Goal: Task Accomplishment & Management: Manage account settings

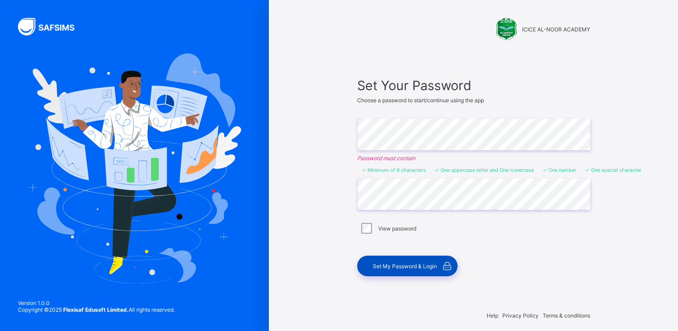
click at [404, 265] on span "Set My Password & Login" at bounding box center [405, 266] width 64 height 7
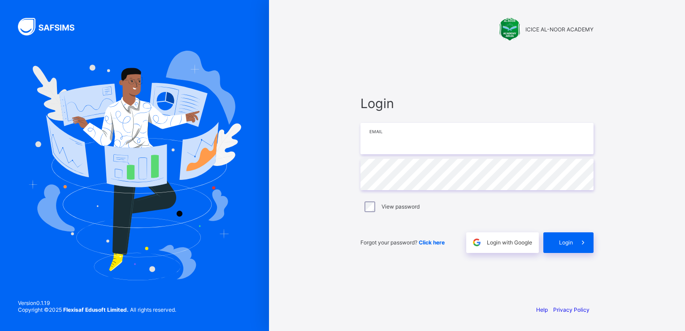
click at [378, 139] on input "email" at bounding box center [476, 138] width 233 height 31
type input "**********"
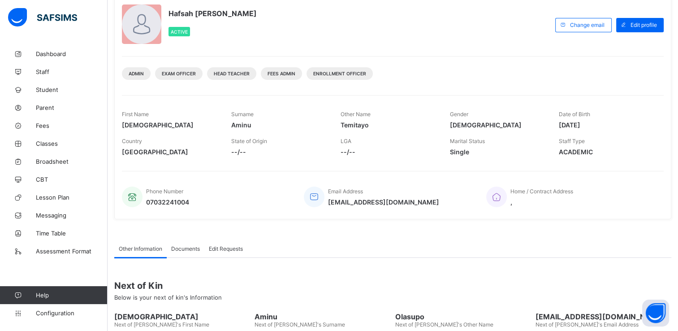
scroll to position [61, 0]
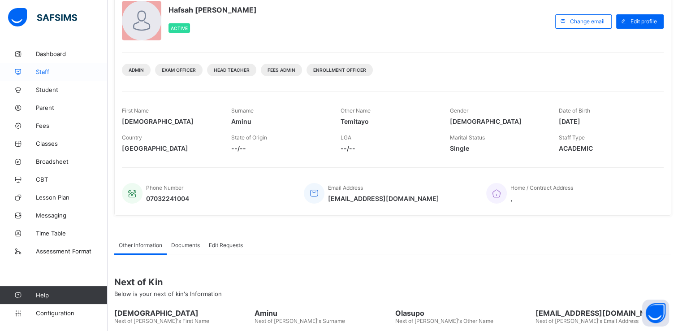
click at [44, 71] on span "Staff" at bounding box center [72, 71] width 72 height 7
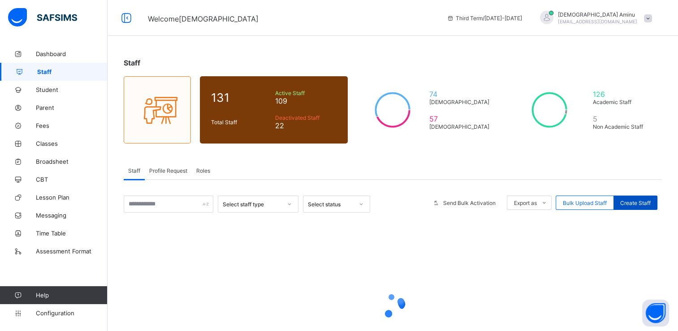
click at [636, 203] on span "Create Staff" at bounding box center [636, 203] width 30 height 7
select select "**"
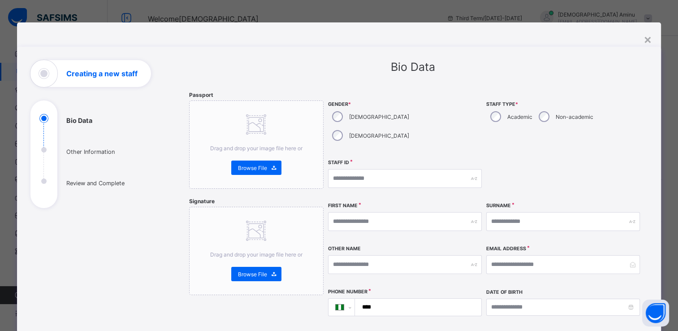
scroll to position [1, 0]
click at [343, 212] on input "text" at bounding box center [405, 221] width 154 height 19
type input "******"
click at [524, 212] on input "text" at bounding box center [563, 221] width 154 height 19
type input "********"
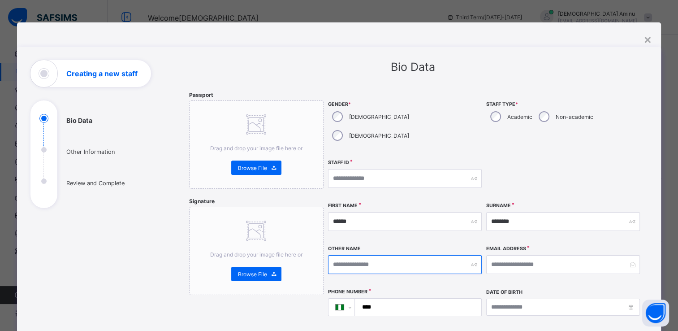
click at [355, 255] on input "text" at bounding box center [405, 264] width 154 height 19
click at [515, 255] on input "email" at bounding box center [563, 264] width 154 height 19
click at [534, 255] on input "email" at bounding box center [563, 264] width 154 height 19
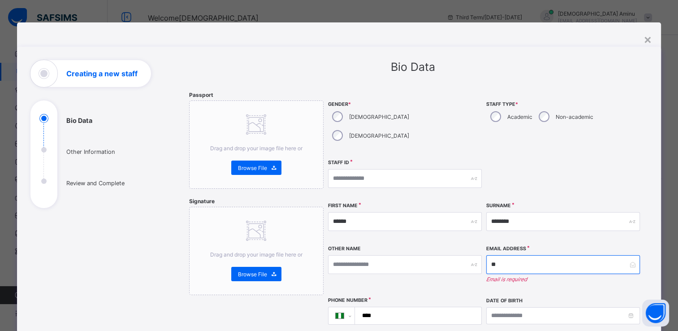
type input "*"
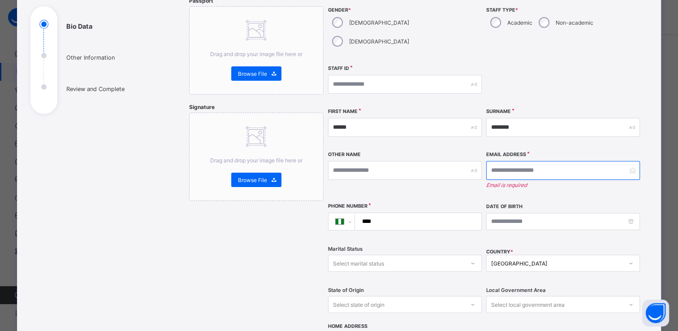
scroll to position [95, 0]
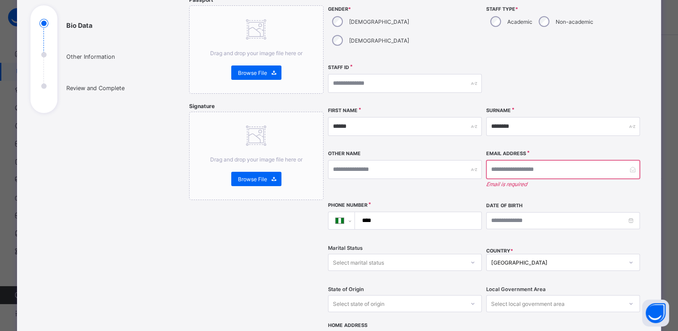
click at [384, 212] on input "****" at bounding box center [416, 220] width 119 height 17
type input "**********"
click at [365, 254] on div "Select marital status" at bounding box center [358, 262] width 51 height 17
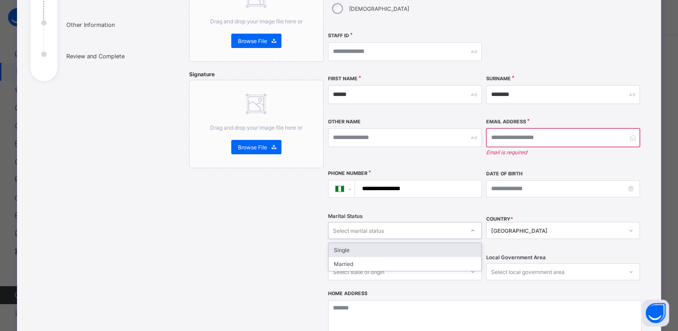
scroll to position [127, 0]
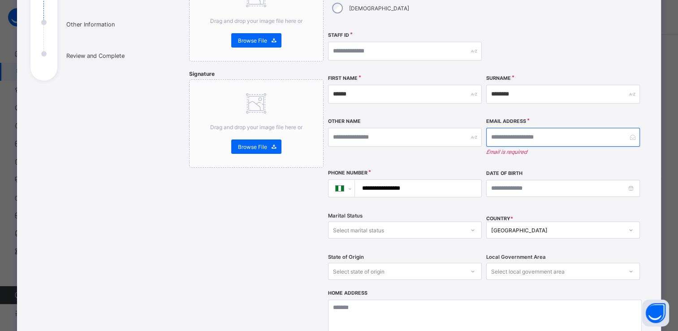
click at [526, 128] on input "email" at bounding box center [563, 137] width 154 height 19
click at [579, 128] on input "**********" at bounding box center [563, 137] width 154 height 19
type input "**********"
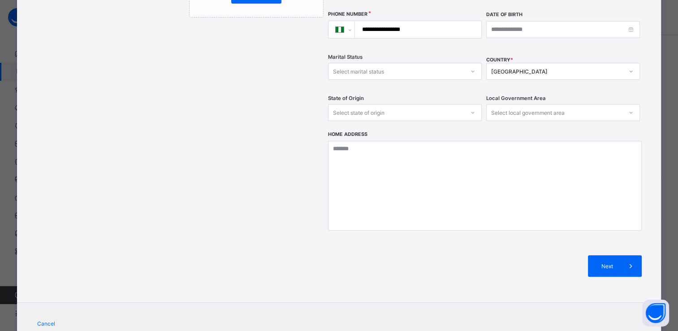
scroll to position [295, 0]
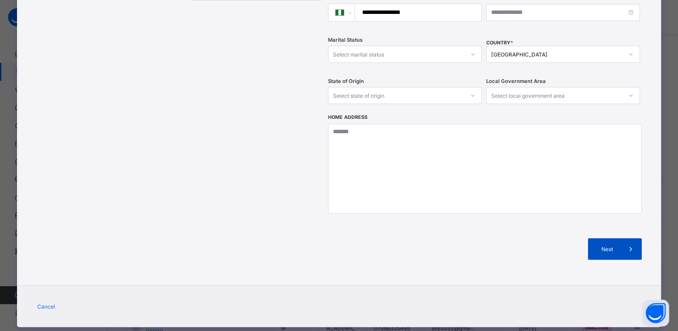
click at [590, 238] on div "Next" at bounding box center [615, 249] width 54 height 22
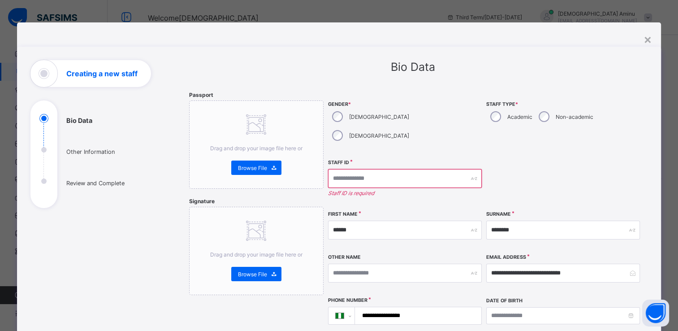
scroll to position [0, 0]
click at [364, 169] on input "text" at bounding box center [405, 178] width 154 height 19
click at [398, 169] on input "text" at bounding box center [405, 178] width 154 height 19
click at [357, 169] on input "text" at bounding box center [405, 178] width 154 height 19
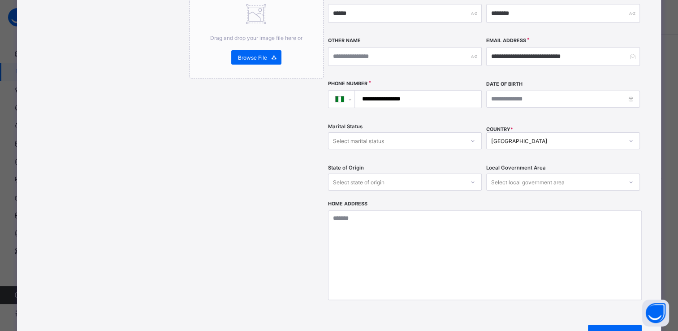
scroll to position [216, 0]
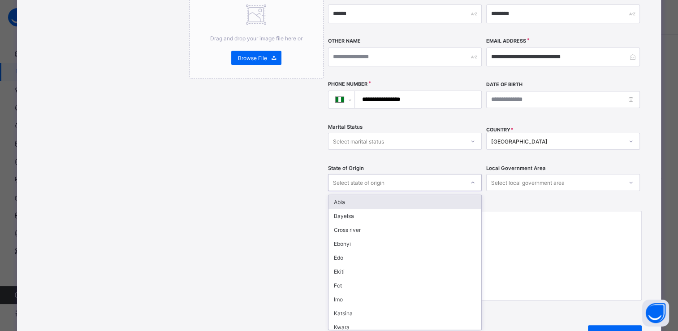
click at [470, 178] on icon at bounding box center [472, 182] width 5 height 9
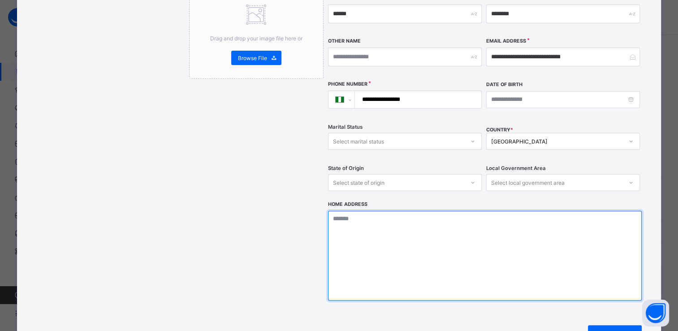
click at [542, 256] on textarea at bounding box center [485, 256] width 314 height 90
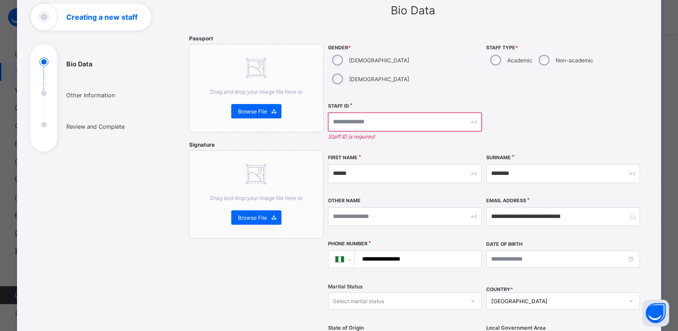
scroll to position [0, 0]
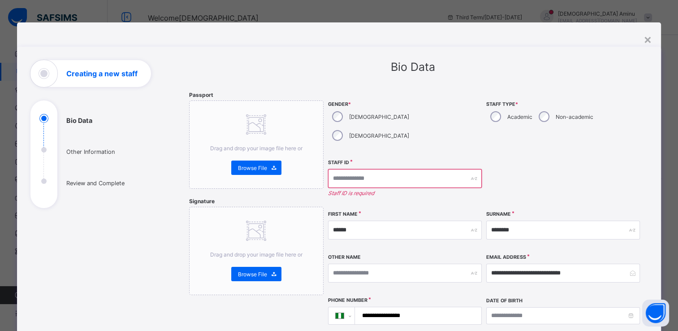
click at [556, 159] on div at bounding box center [563, 182] width 154 height 47
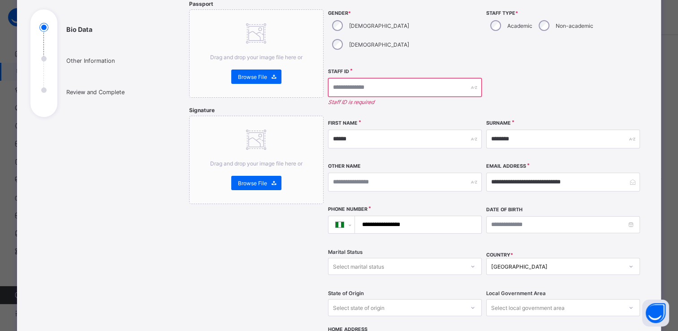
scroll to position [102, 0]
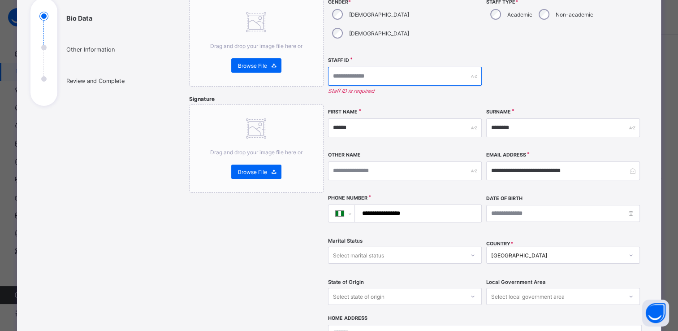
click at [425, 67] on input "text" at bounding box center [405, 76] width 154 height 19
click at [445, 67] on input "text" at bounding box center [405, 76] width 154 height 19
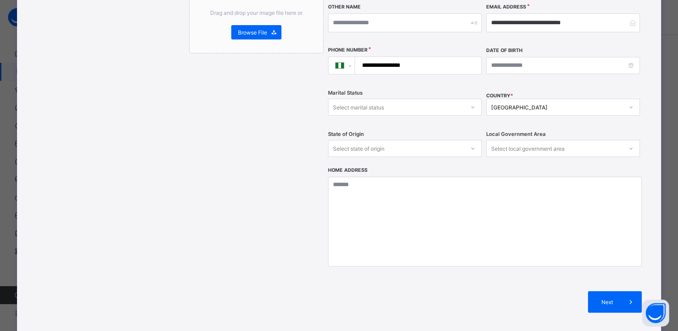
scroll to position [242, 0]
type input "***"
click at [613, 298] on span "Next" at bounding box center [608, 301] width 26 height 7
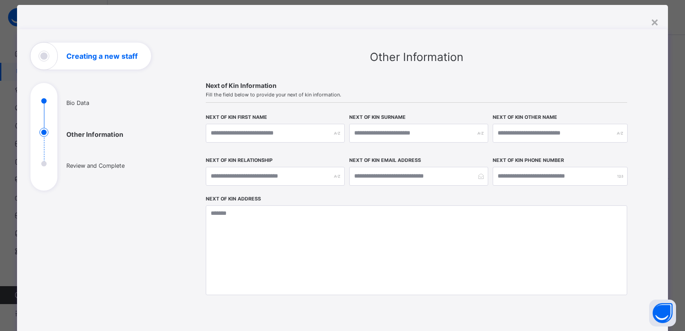
scroll to position [0, 0]
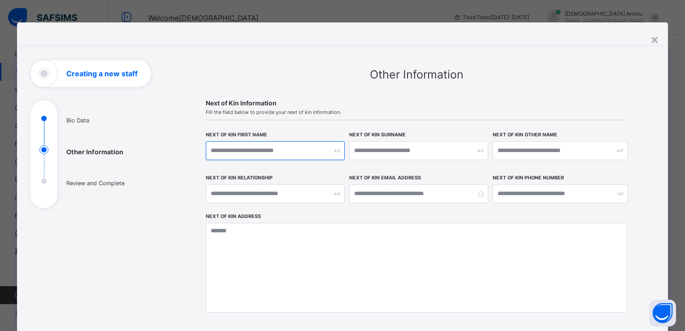
click at [276, 153] on input "text" at bounding box center [275, 150] width 139 height 19
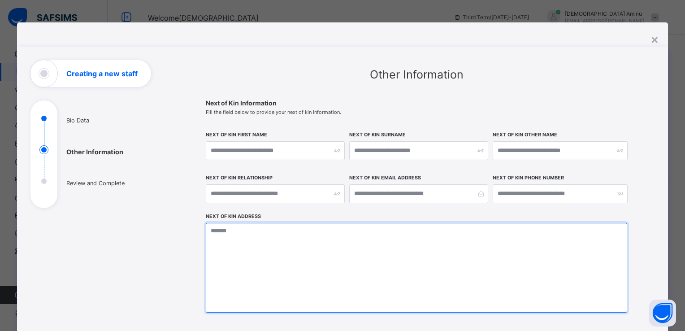
click at [483, 289] on textarea at bounding box center [416, 268] width 421 height 90
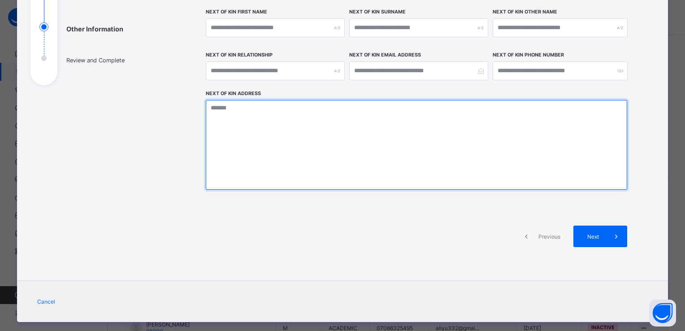
scroll to position [123, 0]
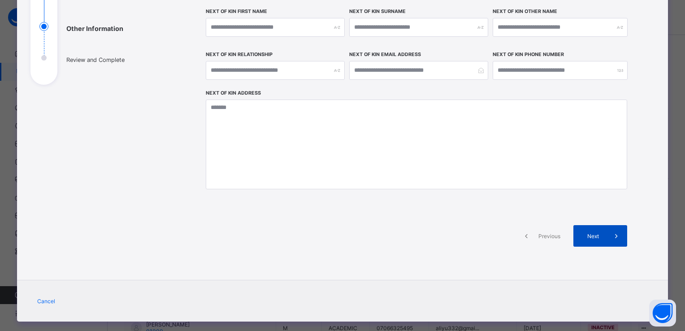
click at [582, 234] on span "Next" at bounding box center [593, 236] width 26 height 7
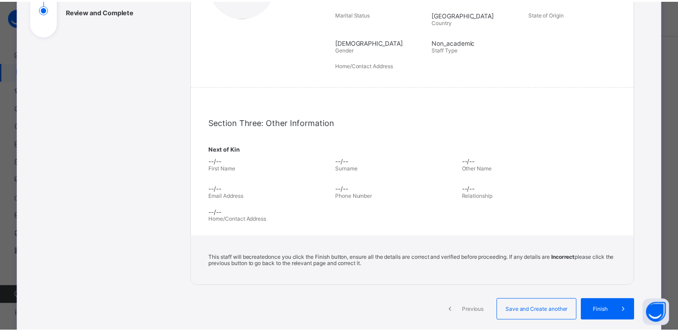
scroll to position [174, 0]
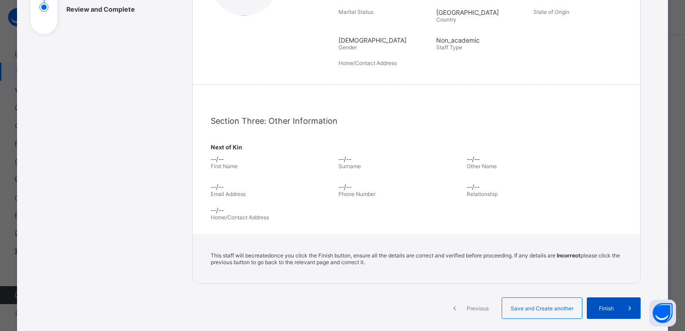
click at [606, 309] on span "Finish" at bounding box center [607, 308] width 26 height 7
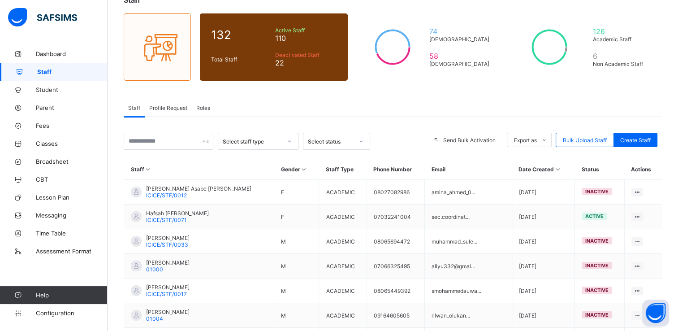
scroll to position [64, 0]
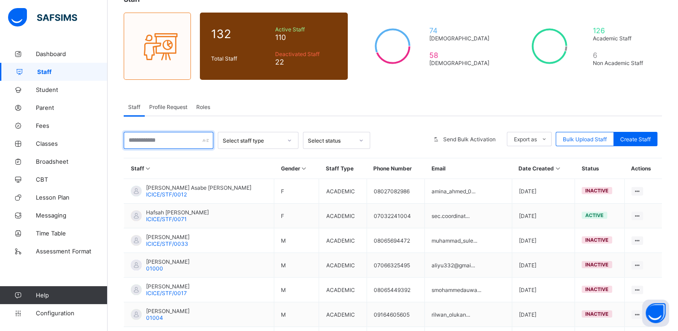
click at [154, 142] on input "text" at bounding box center [169, 140] width 90 height 17
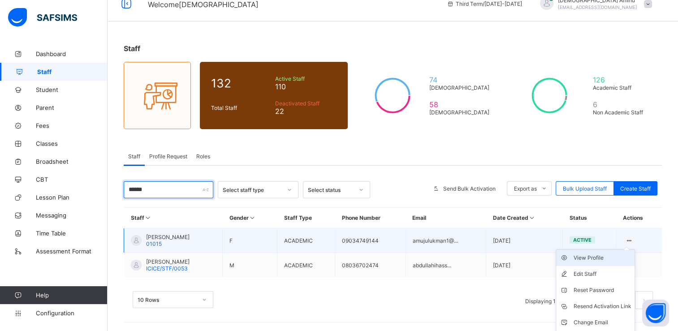
scroll to position [29, 0]
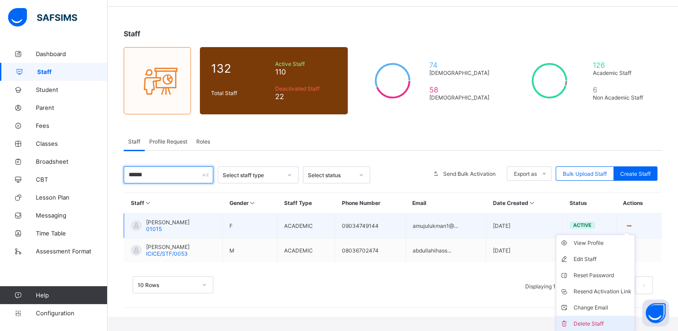
type input "******"
click at [590, 319] on div "Delete Staff" at bounding box center [602, 323] width 58 height 9
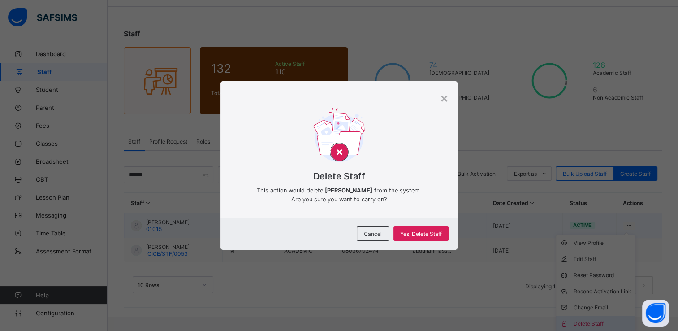
scroll to position [14, 0]
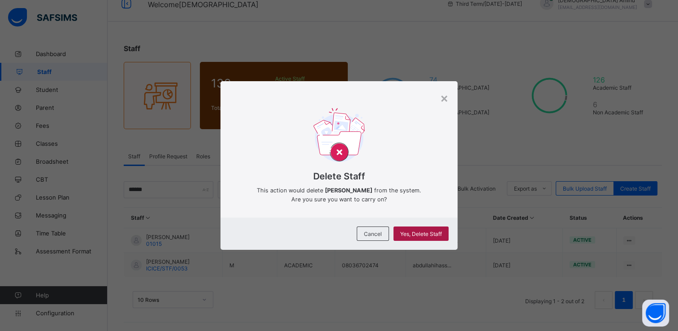
click at [408, 230] on span "Yes, Delete Staff" at bounding box center [421, 233] width 42 height 7
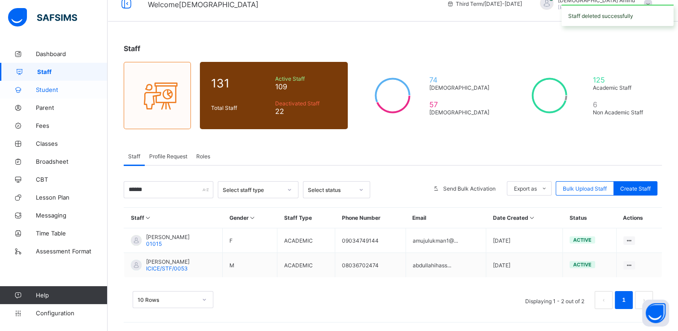
click at [51, 88] on span "Student" at bounding box center [72, 89] width 72 height 7
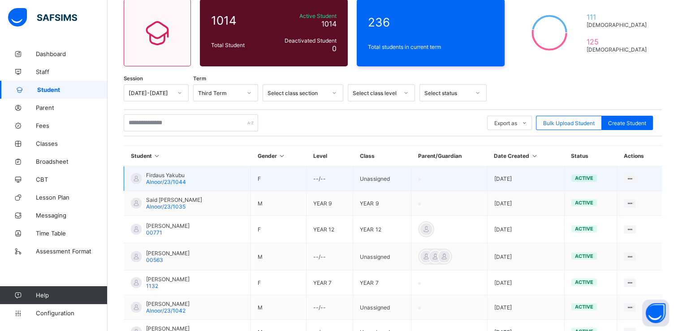
scroll to position [77, 0]
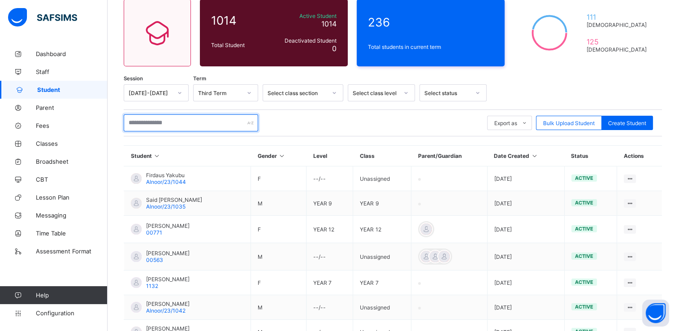
click at [195, 125] on input "text" at bounding box center [191, 122] width 135 height 17
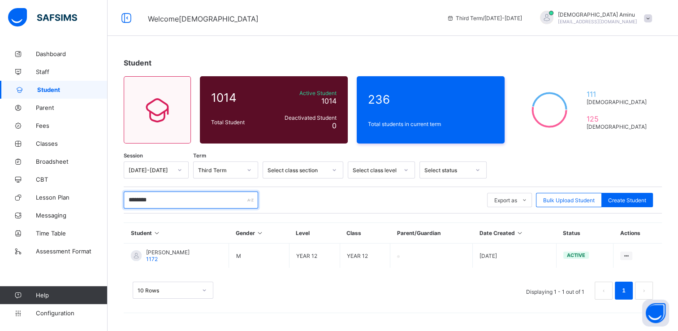
scroll to position [0, 0]
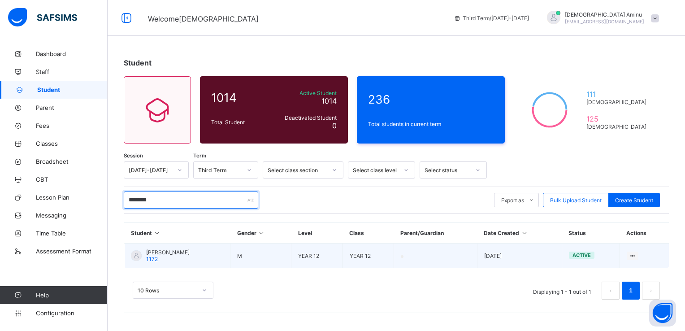
type input "********"
click at [190, 252] on span "Cheiffou Amadou Souley" at bounding box center [167, 252] width 43 height 7
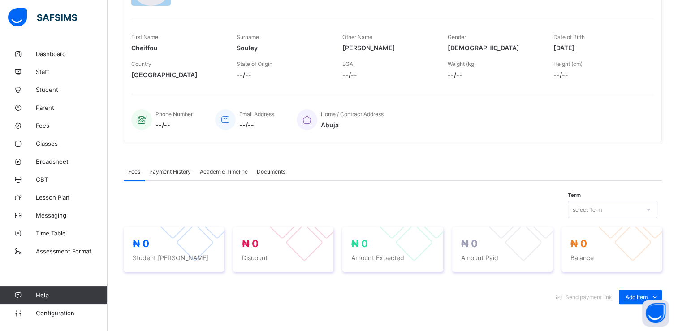
scroll to position [123, 0]
click at [213, 168] on span "Academic Timeline" at bounding box center [224, 170] width 48 height 7
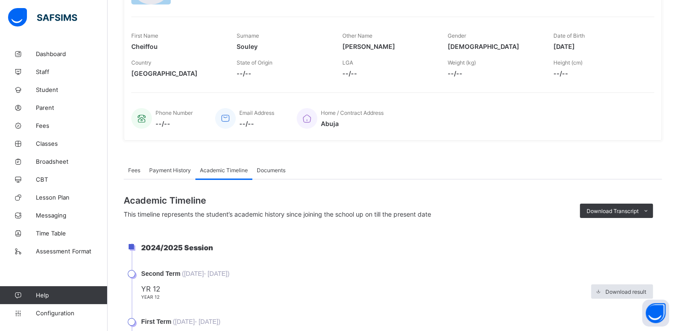
click at [213, 168] on span "Academic Timeline" at bounding box center [224, 170] width 48 height 7
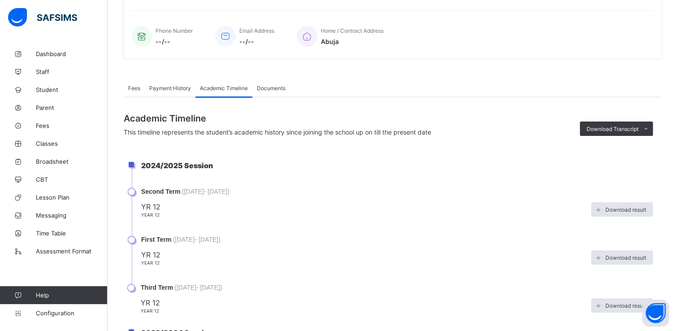
scroll to position [205, 0]
click at [615, 126] on span "Download Transcript" at bounding box center [613, 129] width 52 height 7
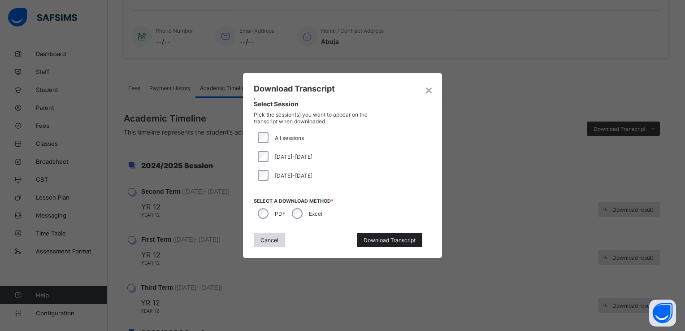
click at [398, 239] on span "Download Transcript" at bounding box center [390, 240] width 52 height 7
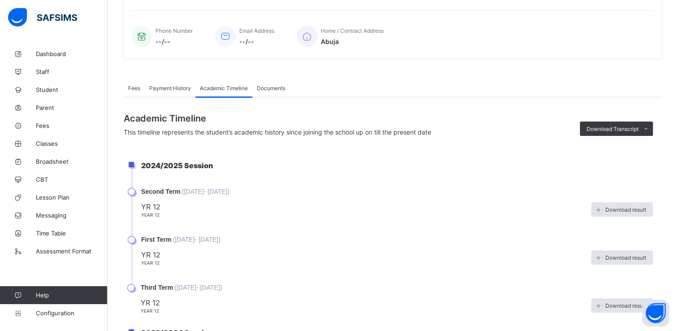
scroll to position [0, 0]
click at [41, 104] on span "Parent" at bounding box center [72, 107] width 72 height 7
select select "**"
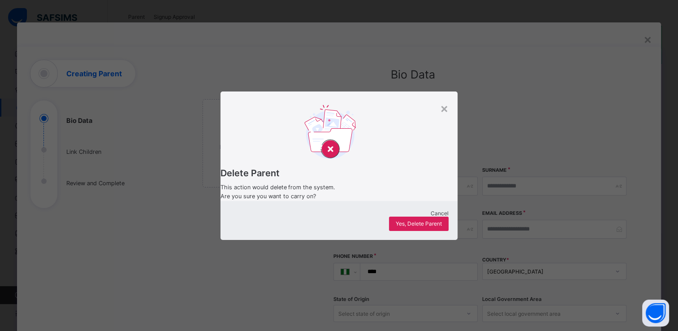
scroll to position [205, 0]
click at [444, 101] on div "×" at bounding box center [444, 107] width 9 height 15
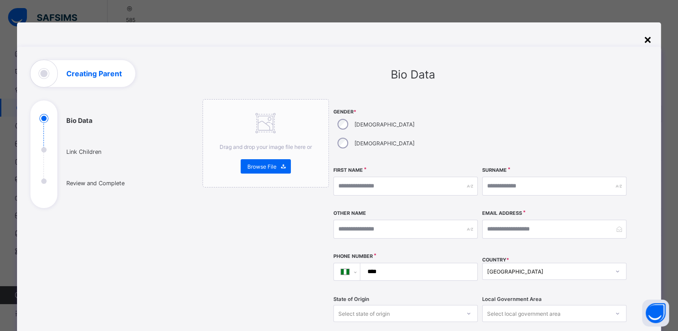
click at [649, 38] on div "×" at bounding box center [648, 38] width 9 height 15
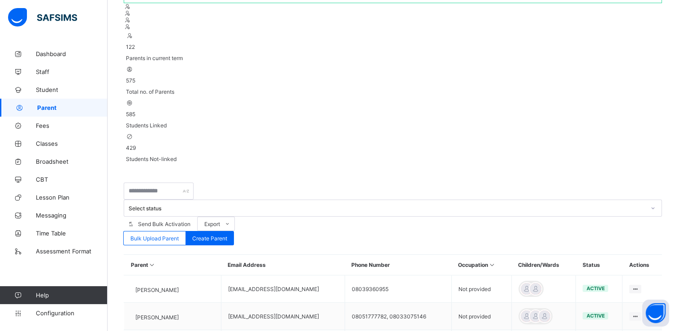
scroll to position [111, 0]
click at [58, 163] on span "Broadsheet" at bounding box center [72, 161] width 72 height 7
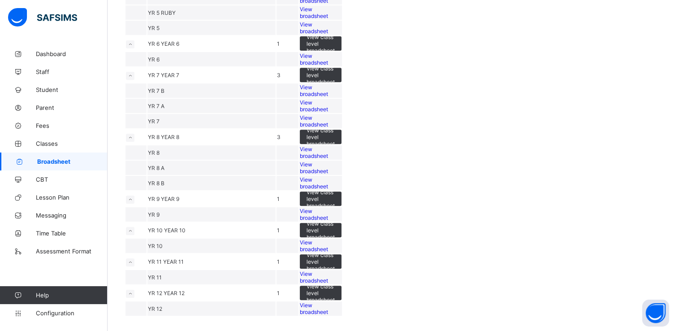
scroll to position [744, 0]
click at [163, 258] on span "YR 11" at bounding box center [155, 261] width 15 height 7
click at [328, 270] on span "View broadsheet" at bounding box center [314, 276] width 28 height 13
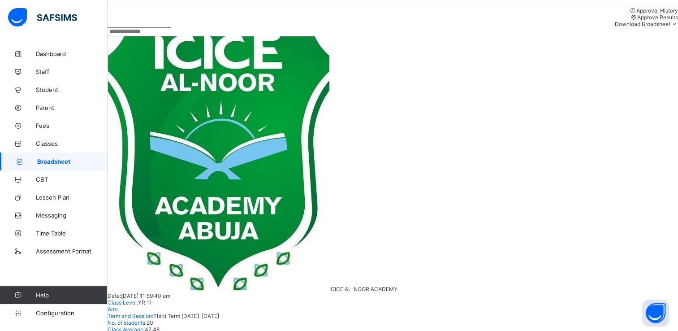
scroll to position [158, 13]
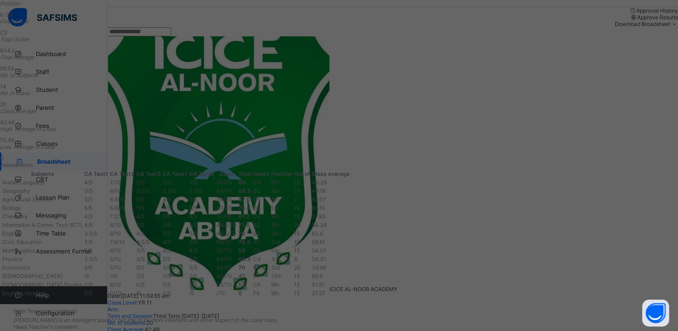
scroll to position [73, 0]
click at [59, 78] on div "AM 00983 Aljannatu Ribadu Modibbo YR 11 Pending EOT View Reportsheet Position 6…" at bounding box center [339, 165] width 678 height 331
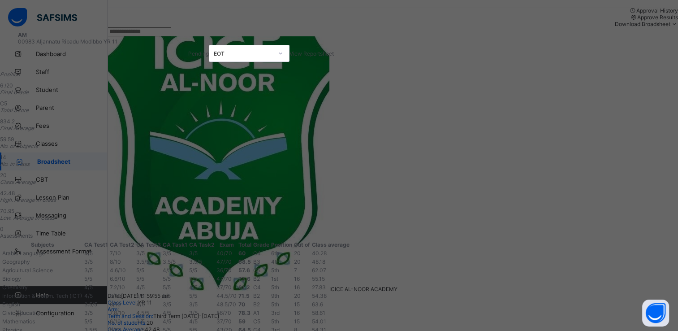
click at [126, 10] on div "AM 00983 Aljannatu Ribadu Modibbo YR 11 Pending EOT View Reportsheet Position 6…" at bounding box center [339, 165] width 678 height 331
click at [47, 135] on div "AM 00983 Aljannatu Ribadu Modibbo YR 11 Pending EOT View Reportsheet Position 6…" at bounding box center [339, 165] width 678 height 331
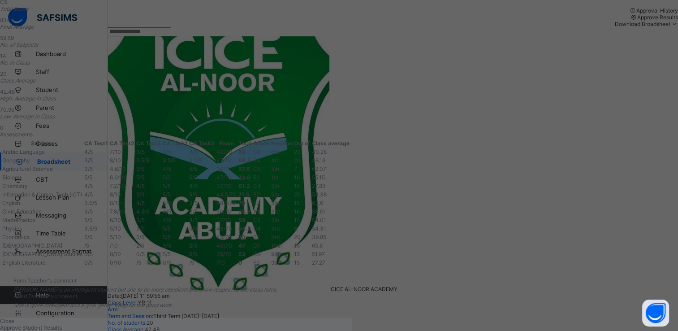
scroll to position [261, 0]
click at [62, 324] on span "Approve Student Results" at bounding box center [31, 327] width 62 height 7
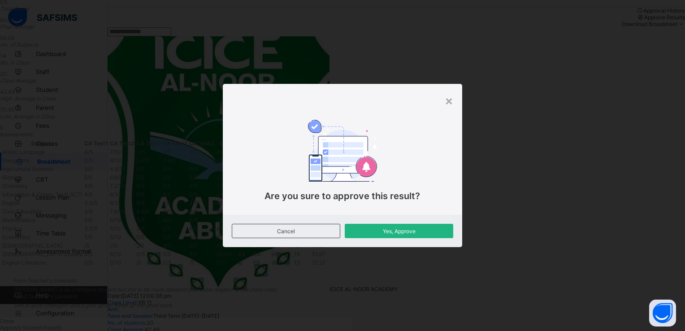
click at [375, 228] on span "Yes, Approve" at bounding box center [398, 231] width 95 height 7
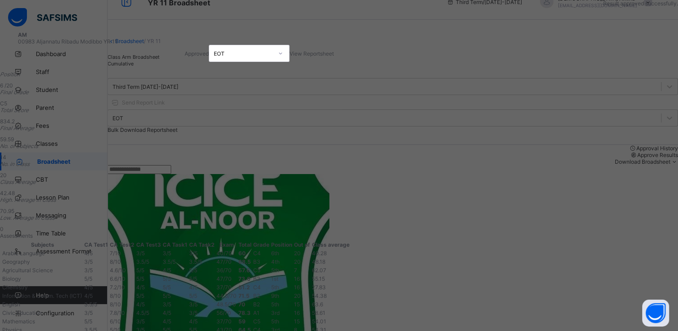
scroll to position [16, 0]
click at [642, 43] on div "AM 00983 Aljannatu Ribadu Modibbo YR 11 Approved EOT View Reportsheet Position …" at bounding box center [339, 165] width 678 height 331
click at [44, 83] on div "AM 00983 Aljannatu Ribadu Modibbo YR 11 Approved EOT View Reportsheet Position …" at bounding box center [339, 165] width 678 height 331
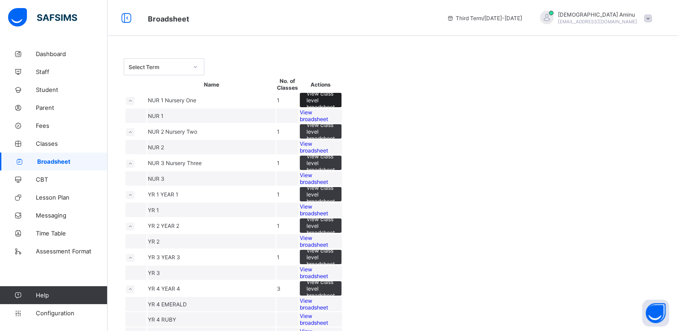
click at [335, 110] on span "View class level broadsheet" at bounding box center [321, 100] width 28 height 20
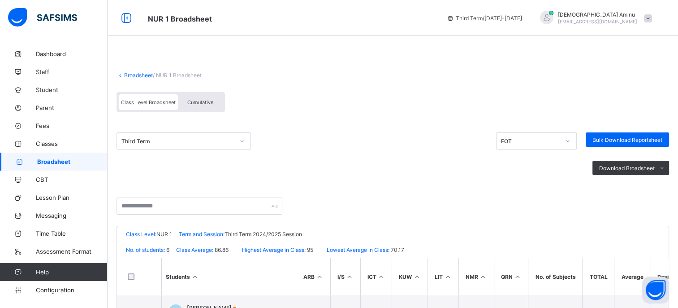
click at [56, 165] on span "Broadsheet" at bounding box center [72, 161] width 70 height 7
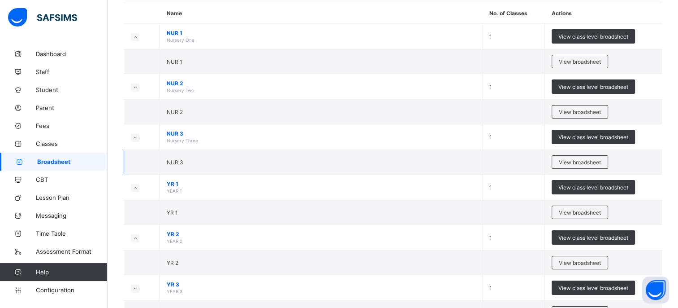
scroll to position [88, 0]
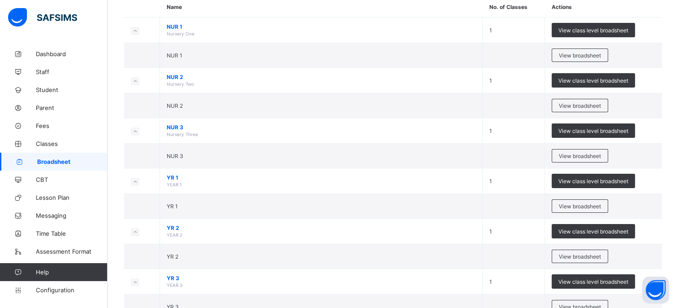
click at [54, 160] on span "Broadsheet" at bounding box center [72, 161] width 70 height 7
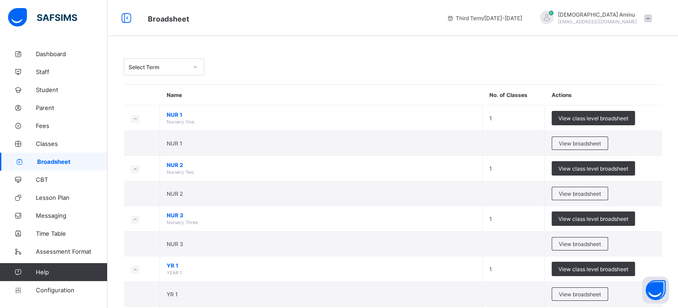
click at [54, 158] on span "Broadsheet" at bounding box center [72, 161] width 70 height 7
click at [589, 141] on span "View broadsheet" at bounding box center [580, 143] width 42 height 7
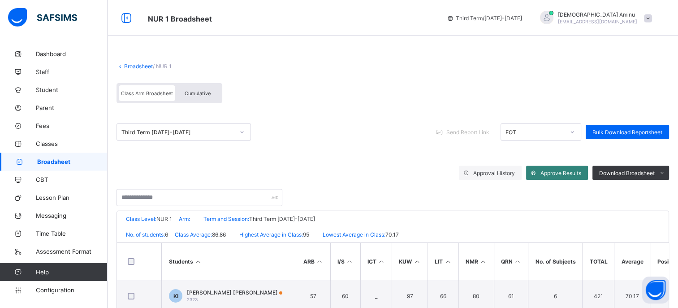
click at [563, 171] on span "Approve Results" at bounding box center [561, 172] width 41 height 7
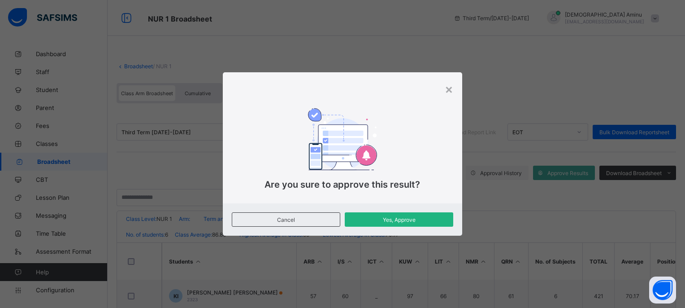
click at [388, 220] on span "Yes, Approve" at bounding box center [398, 219] width 95 height 7
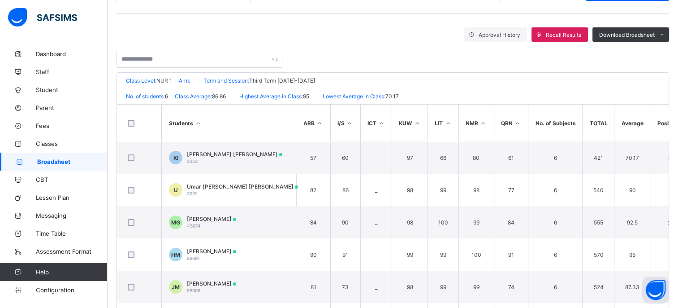
scroll to position [139, 0]
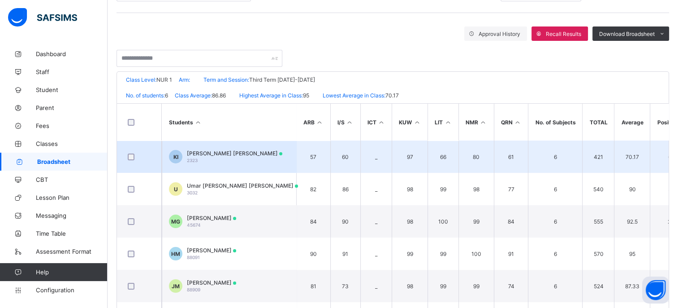
click at [214, 151] on span "Khadija Abdulazeez Ismail" at bounding box center [234, 153] width 95 height 7
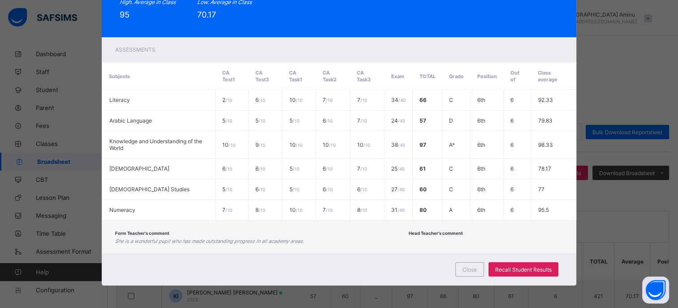
scroll to position [0, 0]
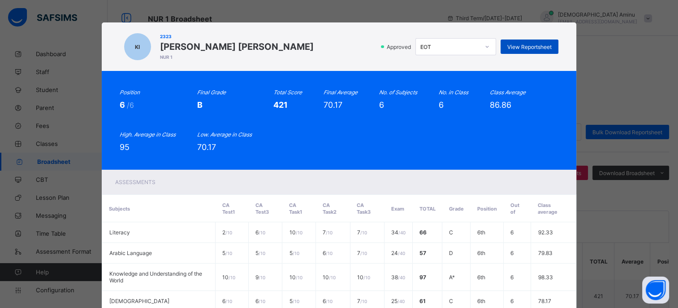
click at [529, 45] on span "View Reportsheet" at bounding box center [530, 46] width 44 height 7
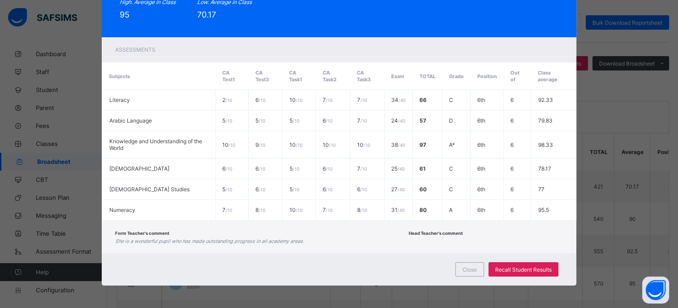
scroll to position [118, 0]
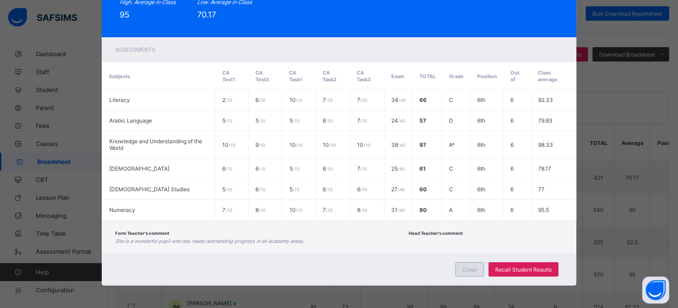
click at [472, 269] on span "Close" at bounding box center [470, 269] width 14 height 7
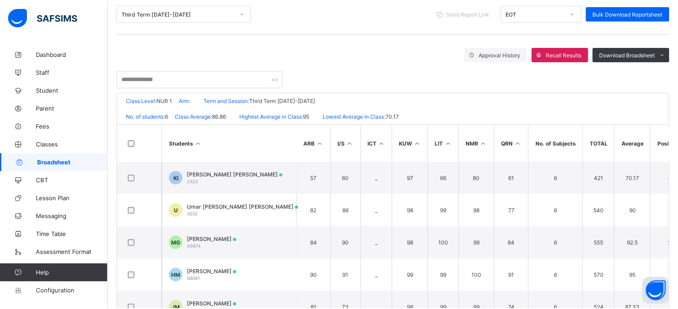
scroll to position [0, 0]
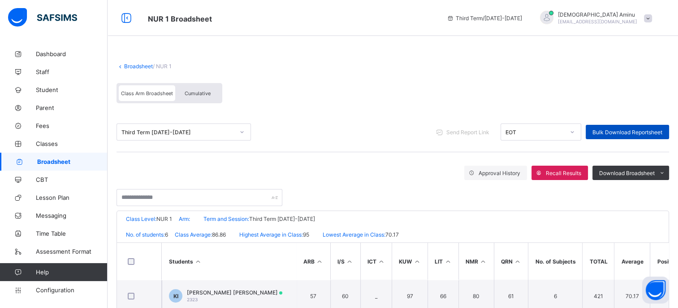
click at [643, 132] on span "Bulk Download Reportsheet" at bounding box center [628, 132] width 70 height 7
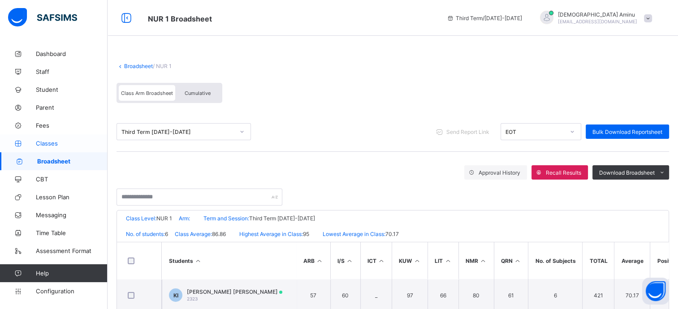
click at [50, 143] on span "Classes" at bounding box center [72, 143] width 72 height 7
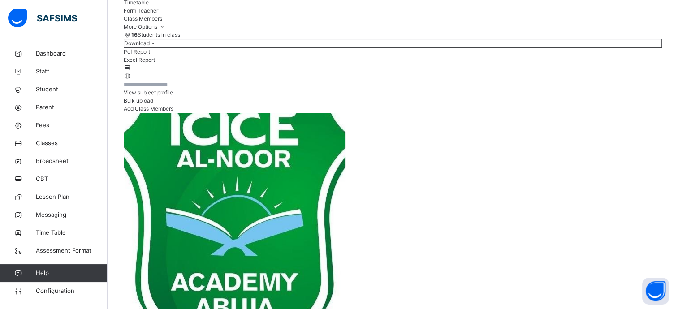
scroll to position [125, 0]
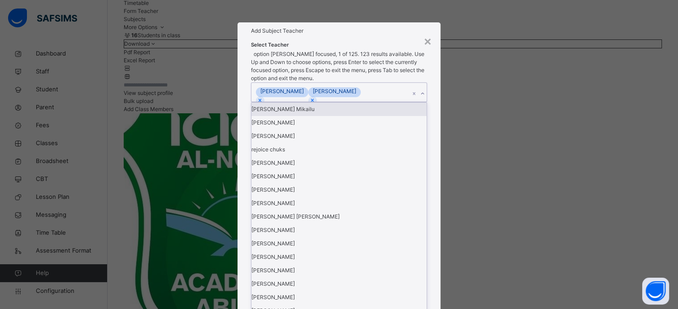
click at [425, 98] on icon at bounding box center [422, 93] width 5 height 9
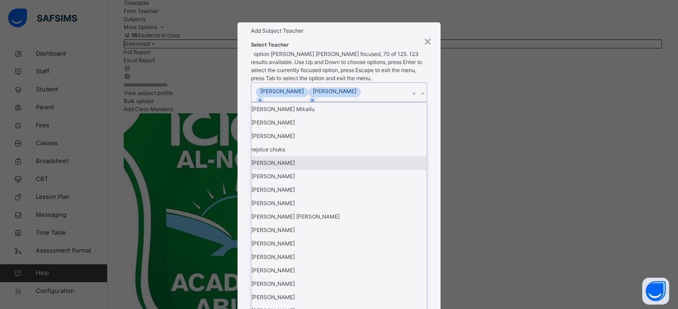
scroll to position [1740, 0]
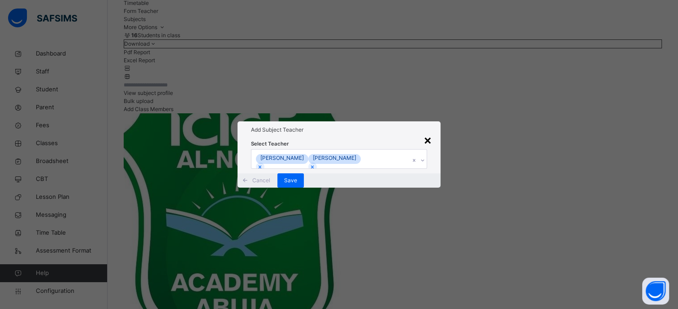
click at [430, 130] on div "×" at bounding box center [427, 139] width 9 height 19
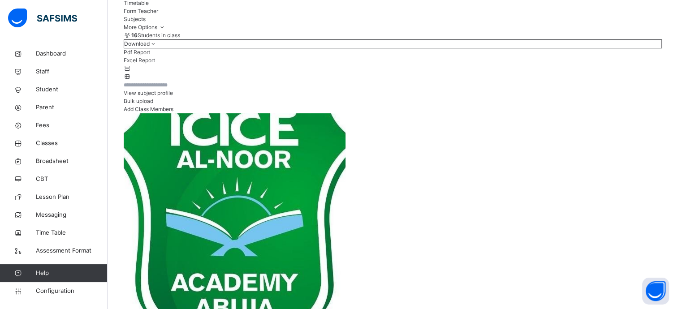
click at [173, 96] on span "View subject profile" at bounding box center [148, 93] width 49 height 7
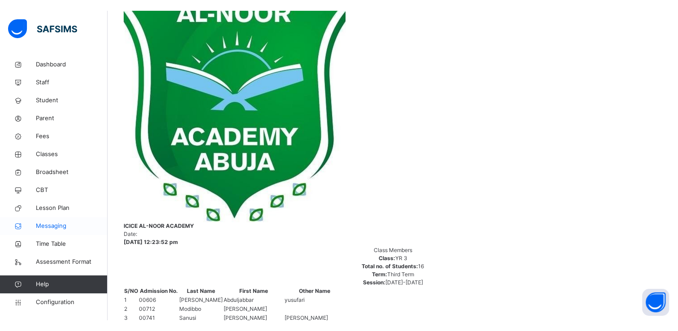
scroll to position [184, 0]
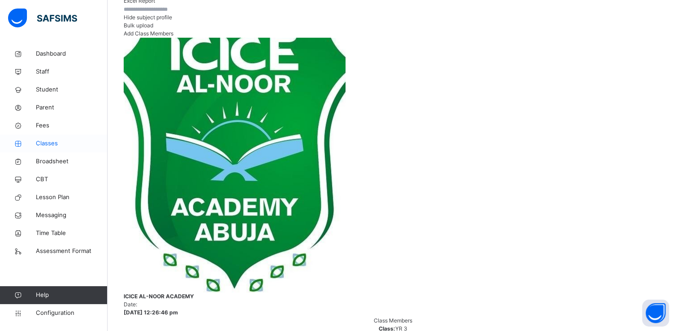
click at [46, 142] on span "Classes" at bounding box center [72, 143] width 72 height 9
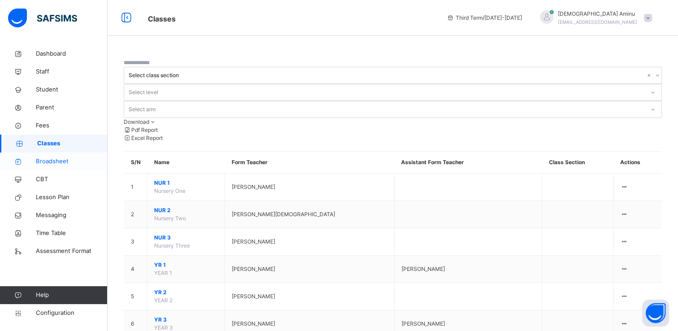
click at [55, 162] on span "Broadsheet" at bounding box center [72, 161] width 72 height 9
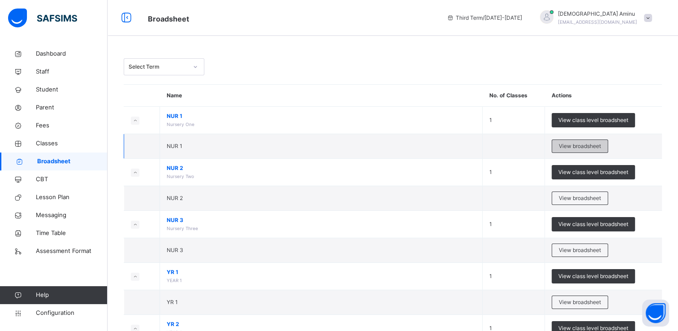
click at [586, 144] on span "View broadsheet" at bounding box center [580, 146] width 42 height 8
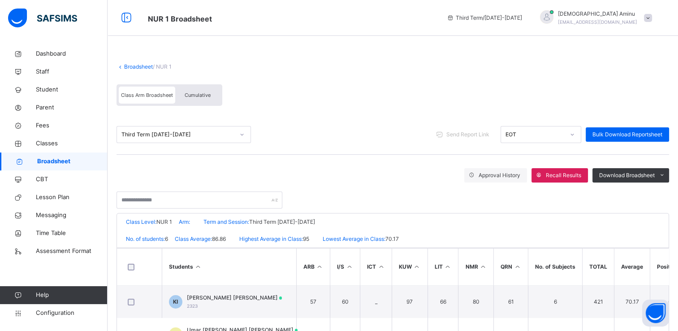
click at [69, 159] on span "Broadsheet" at bounding box center [72, 161] width 70 height 9
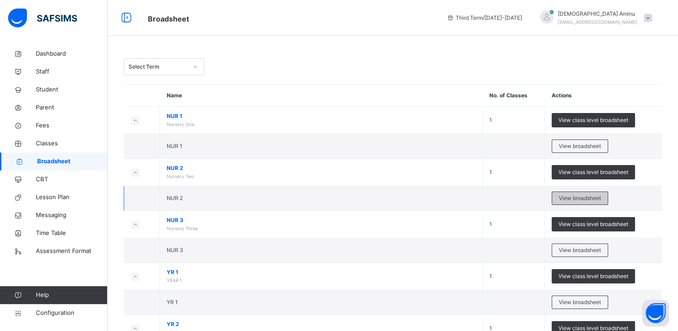
click at [590, 196] on span "View broadsheet" at bounding box center [580, 198] width 42 height 8
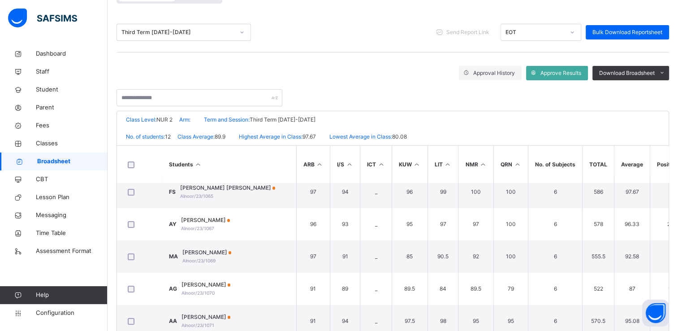
scroll to position [92, 0]
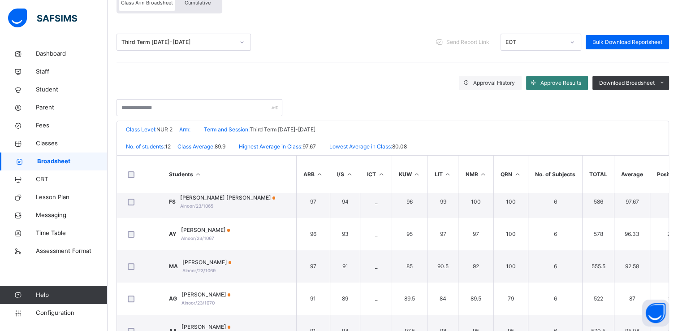
click at [564, 79] on span "Approve Results" at bounding box center [561, 83] width 41 height 8
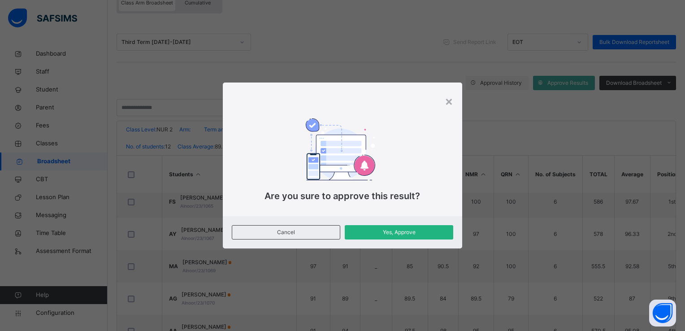
click at [431, 230] on span "Yes, Approve" at bounding box center [398, 232] width 95 height 8
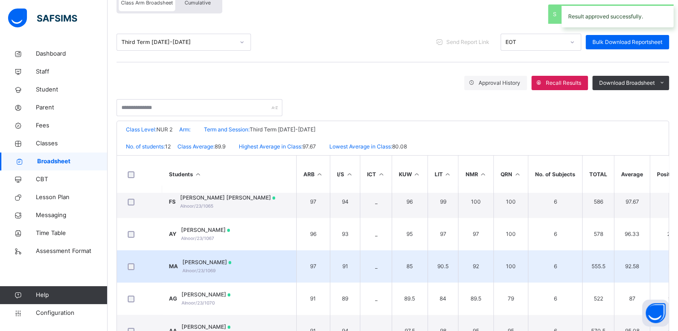
scroll to position [159, 0]
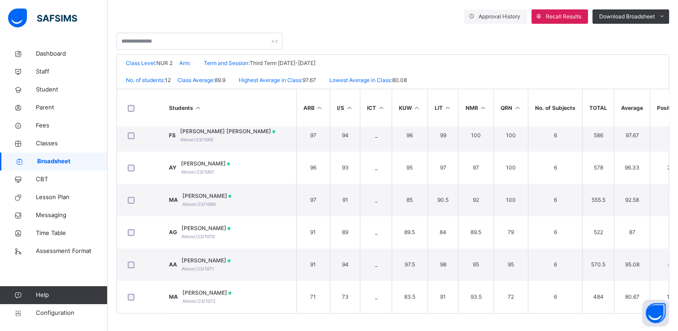
click at [55, 159] on span "Broadsheet" at bounding box center [72, 161] width 70 height 9
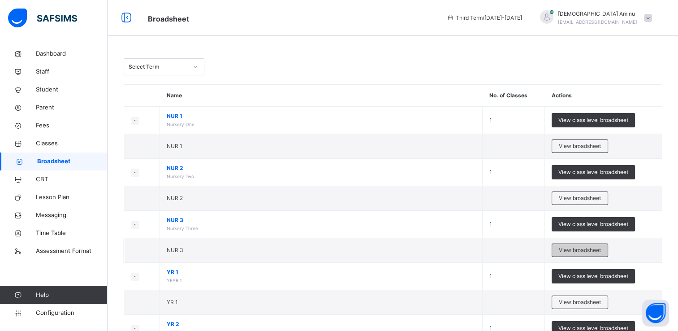
click at [584, 247] on span "View broadsheet" at bounding box center [580, 250] width 42 height 8
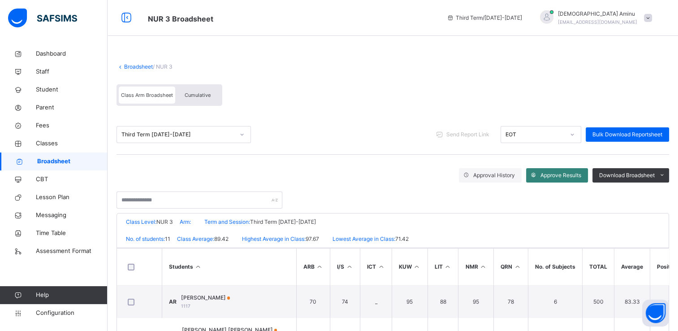
click at [564, 177] on span "Approve Results" at bounding box center [561, 175] width 41 height 8
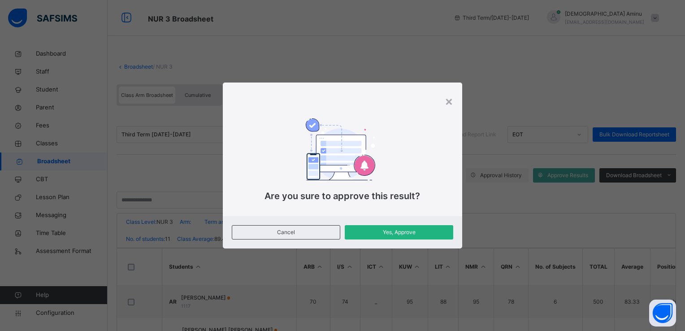
click at [395, 230] on span "Yes, Approve" at bounding box center [398, 232] width 95 height 8
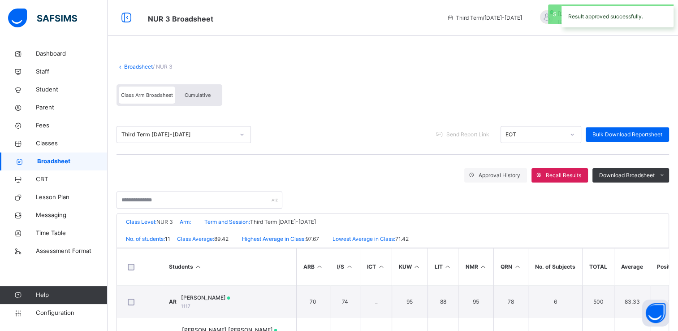
click at [38, 161] on span "Broadsheet" at bounding box center [72, 161] width 70 height 9
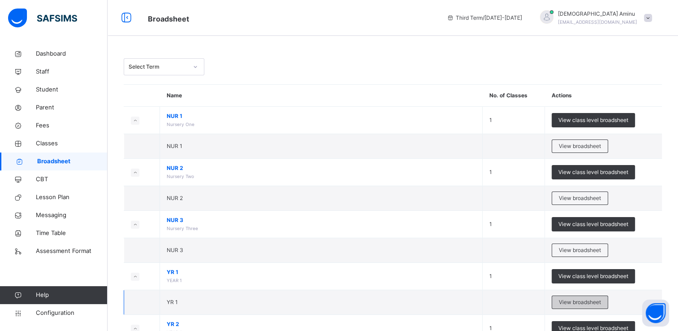
click at [586, 299] on span "View broadsheet" at bounding box center [580, 302] width 42 height 8
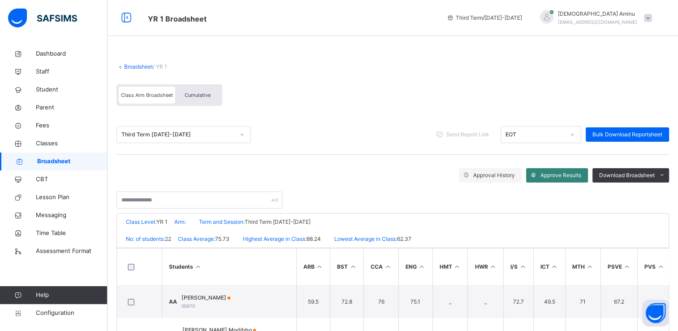
click at [575, 174] on span "Approve Results" at bounding box center [561, 175] width 41 height 8
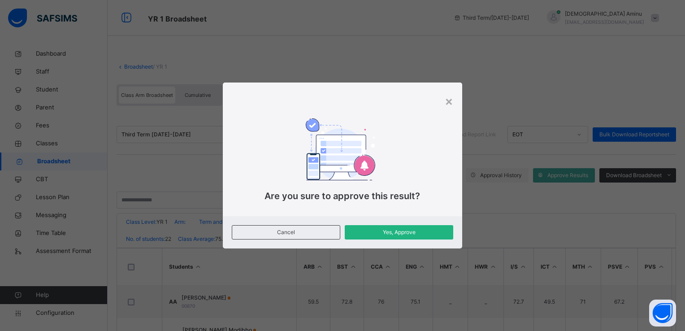
click at [405, 230] on span "Yes, Approve" at bounding box center [398, 232] width 95 height 8
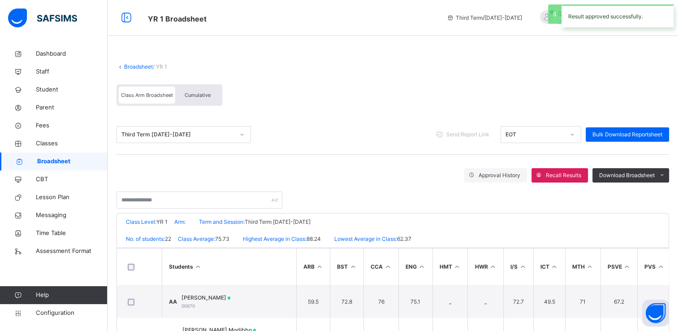
click at [65, 161] on span "Broadsheet" at bounding box center [72, 161] width 70 height 9
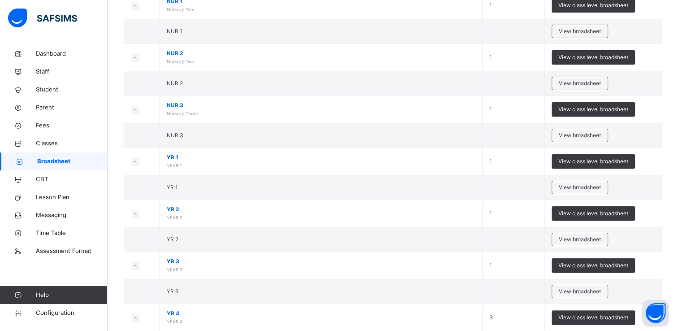
scroll to position [116, 0]
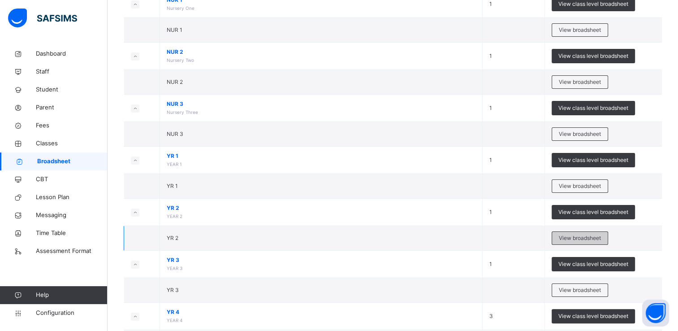
click at [581, 240] on span "View broadsheet" at bounding box center [580, 238] width 42 height 8
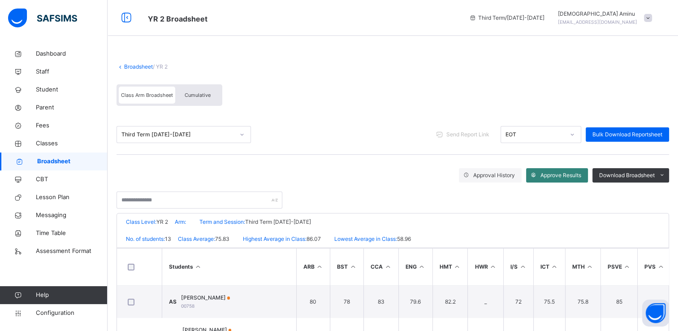
click at [568, 175] on span "Approve Results" at bounding box center [561, 175] width 41 height 8
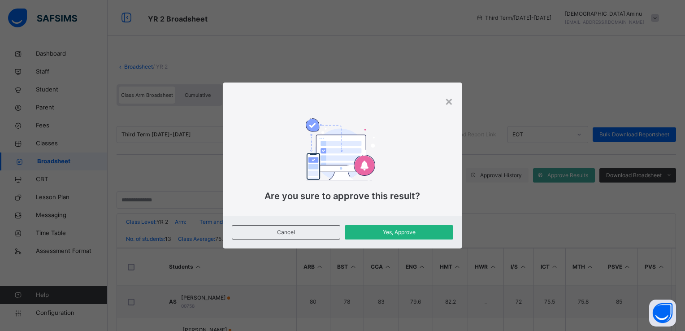
click at [401, 230] on span "Yes, Approve" at bounding box center [398, 232] width 95 height 8
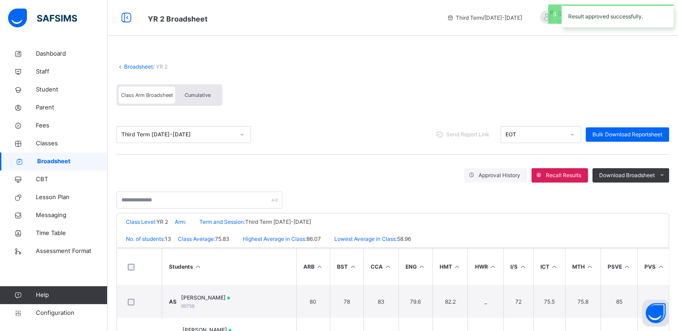
click at [61, 160] on span "Broadsheet" at bounding box center [72, 161] width 70 height 9
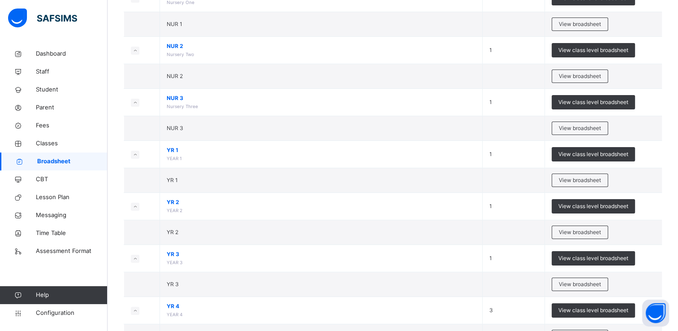
scroll to position [148, 0]
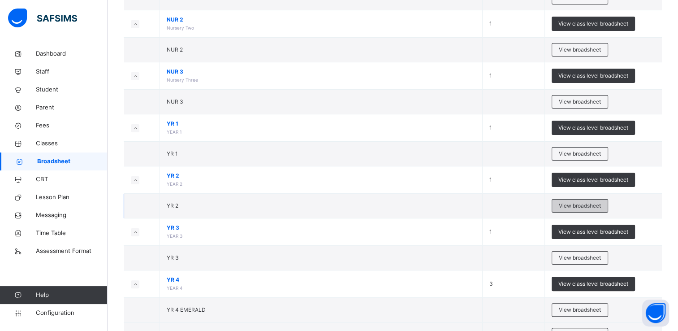
click at [588, 204] on span "View broadsheet" at bounding box center [580, 206] width 42 height 8
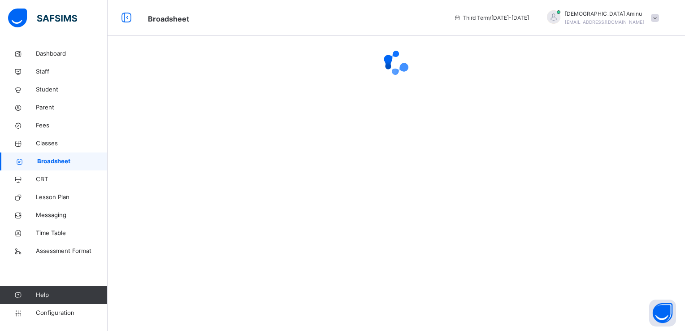
click at [51, 161] on span "Broadsheet" at bounding box center [72, 161] width 70 height 9
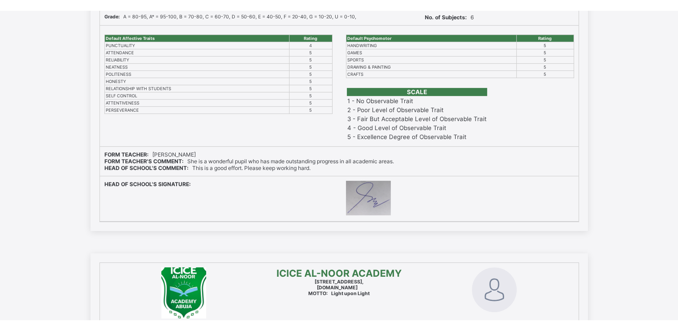
scroll to position [312, 0]
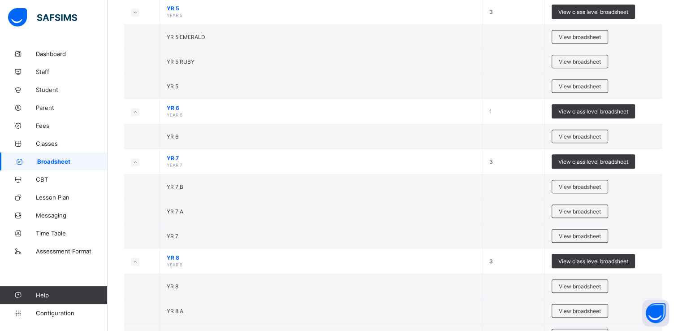
scroll to position [508, 0]
click at [577, 183] on span "View broadsheet" at bounding box center [580, 186] width 42 height 7
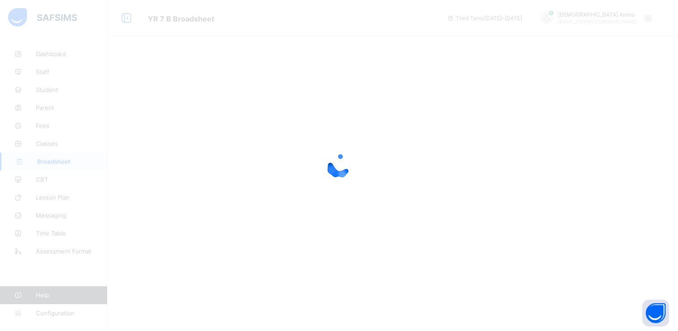
click at [70, 161] on div "YR 7 B Broadsheet Third Term / [DATE]-[DATE] Hafsah Aminu [EMAIL_ADDRESS][DOMAI…" at bounding box center [339, 165] width 678 height 331
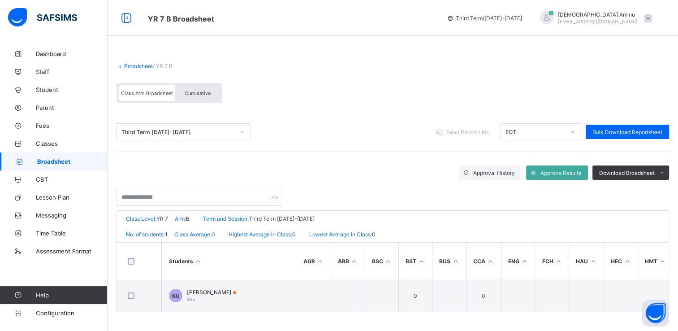
scroll to position [2, 0]
click at [572, 169] on span "Approve Results" at bounding box center [561, 172] width 41 height 7
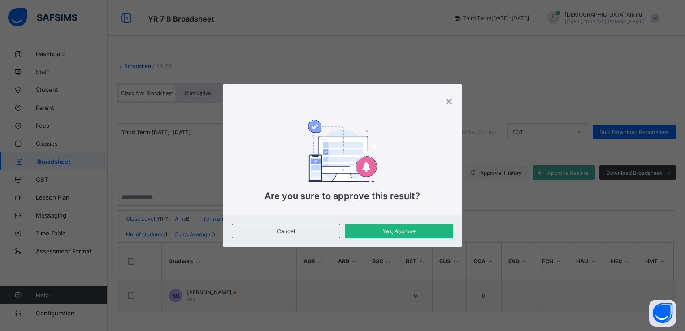
click at [400, 231] on span "Yes, Approve" at bounding box center [398, 231] width 95 height 7
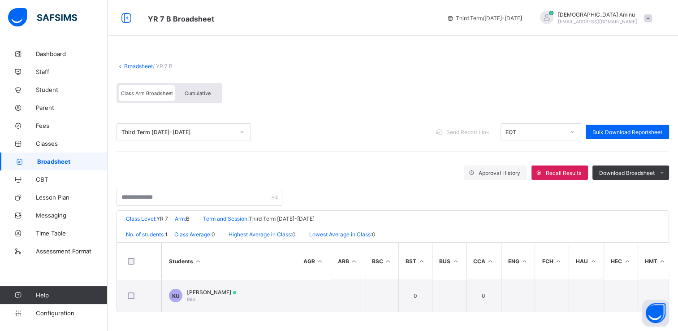
click at [63, 164] on span "Broadsheet" at bounding box center [72, 161] width 70 height 7
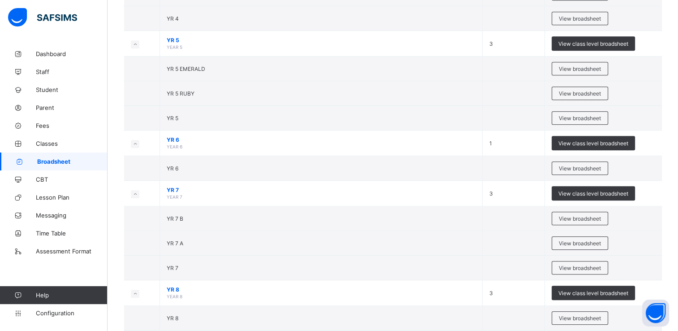
scroll to position [477, 0]
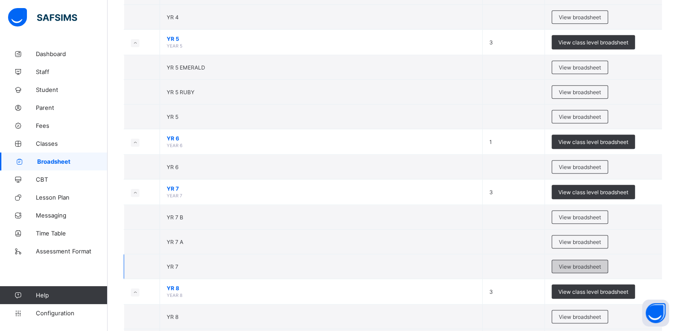
click at [572, 263] on span "View broadsheet" at bounding box center [580, 266] width 42 height 7
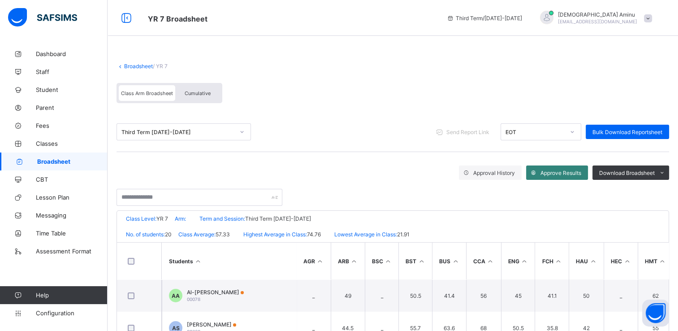
click at [557, 174] on span "Approve Results" at bounding box center [561, 172] width 41 height 7
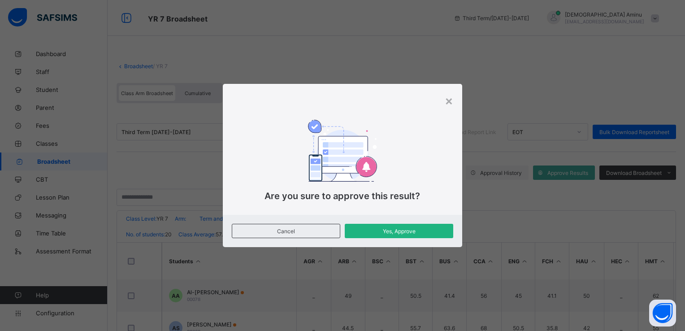
click at [409, 230] on span "Yes, Approve" at bounding box center [398, 231] width 95 height 7
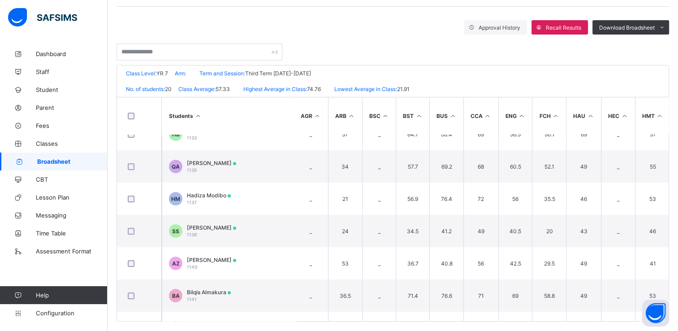
scroll to position [462, 3]
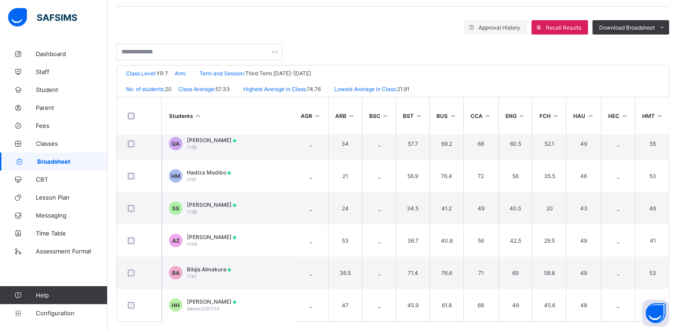
click at [64, 159] on span "Broadsheet" at bounding box center [72, 161] width 70 height 7
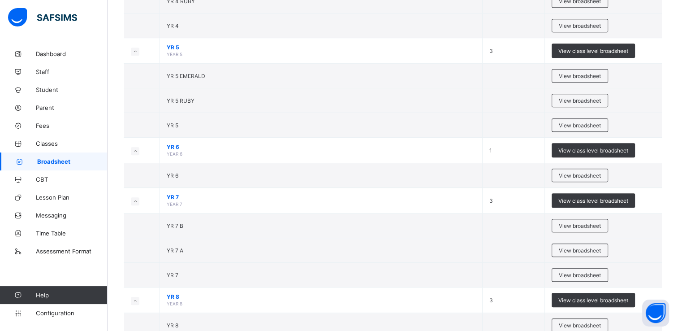
scroll to position [481, 0]
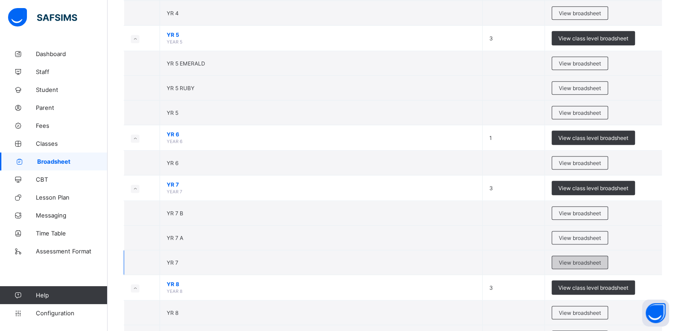
click at [588, 259] on span "View broadsheet" at bounding box center [580, 262] width 42 height 7
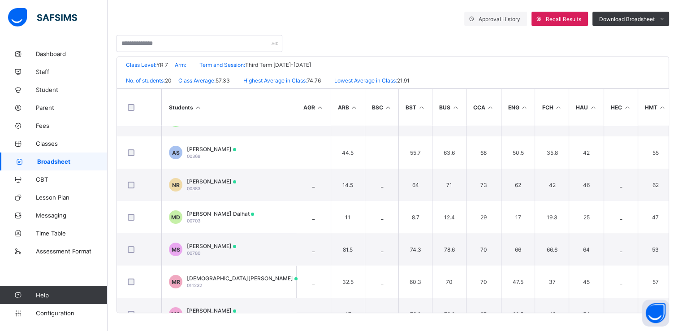
scroll to position [21, 0]
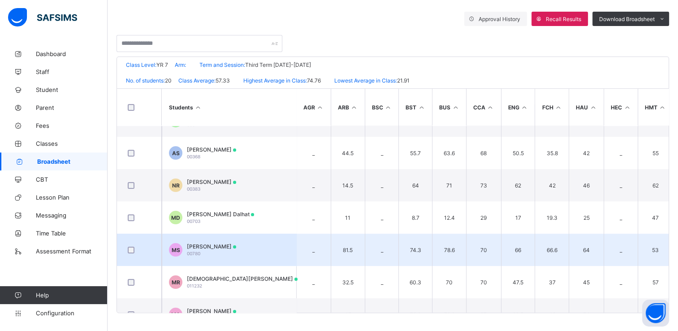
click at [204, 250] on div "Mariam Adiva Samateh 00780" at bounding box center [211, 249] width 49 height 13
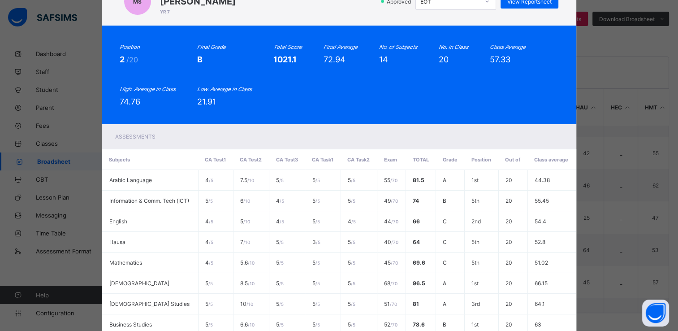
scroll to position [0, 0]
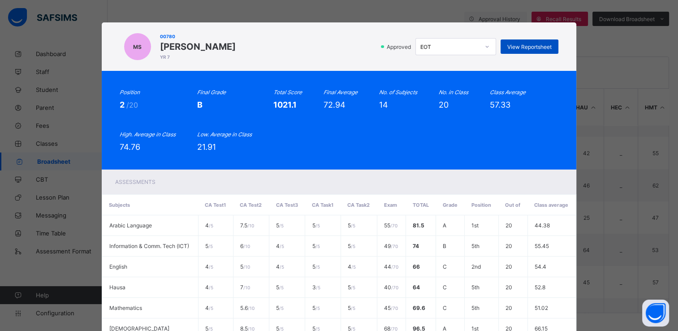
click at [532, 48] on span "View Reportsheet" at bounding box center [530, 46] width 44 height 7
click at [71, 103] on div "MS 00780 Mariam Adiva Samateh YR 7 Approved EOT View Reportsheet Position 2 /20…" at bounding box center [339, 165] width 678 height 331
click at [67, 99] on div "MS 00780 Mariam Adiva Samateh YR 7 Approved EOT View Reportsheet Position 2 /20…" at bounding box center [339, 165] width 678 height 331
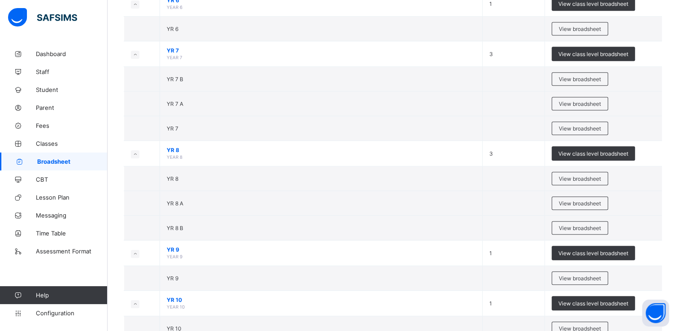
scroll to position [615, 0]
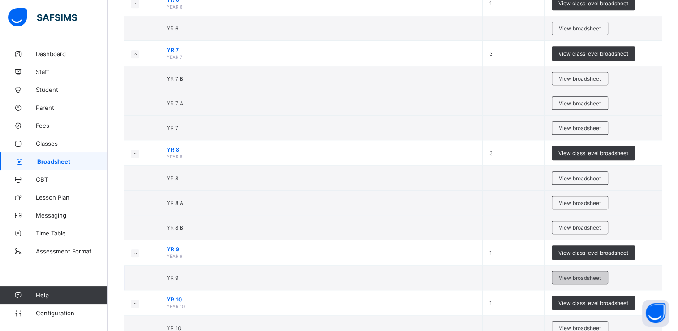
click at [577, 271] on div "View broadsheet" at bounding box center [580, 277] width 56 height 13
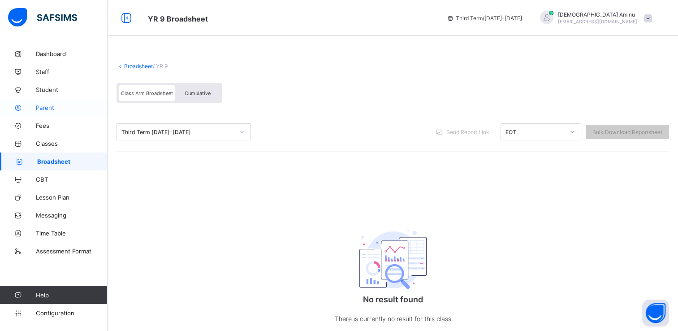
click at [47, 109] on span "Parent" at bounding box center [72, 107] width 72 height 7
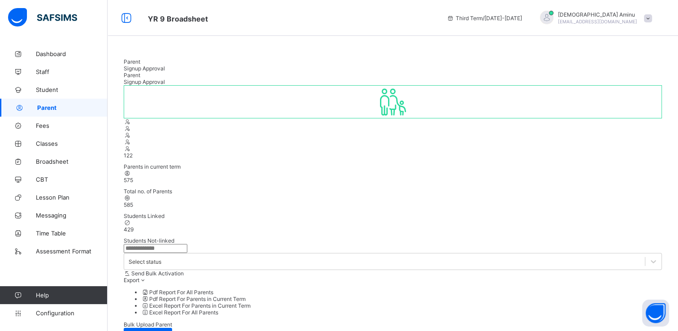
click at [181, 244] on input "text" at bounding box center [156, 248] width 64 height 9
type input "*******"
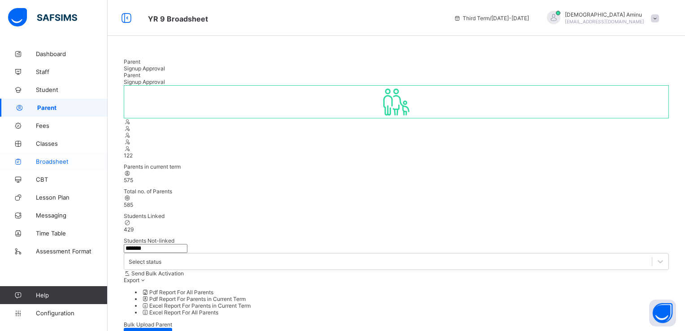
click at [55, 161] on span "Broadsheet" at bounding box center [72, 161] width 72 height 7
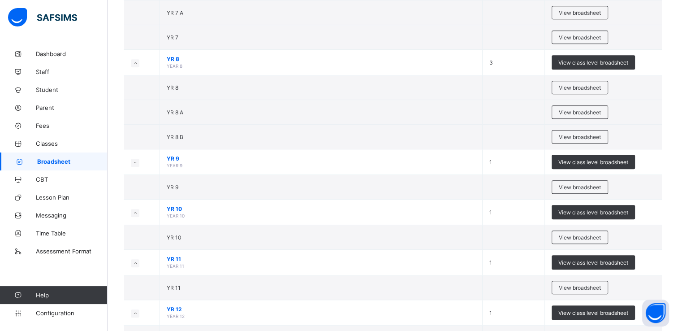
scroll to position [744, 0]
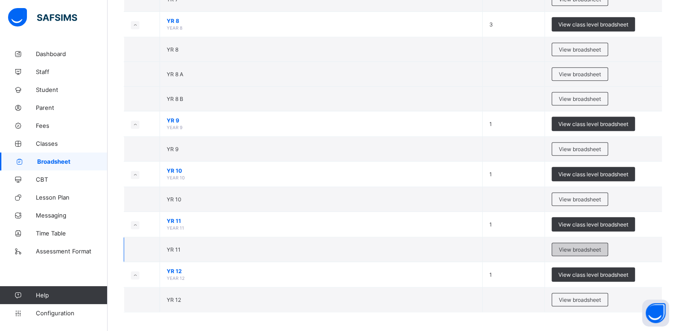
click at [580, 246] on span "View broadsheet" at bounding box center [580, 249] width 42 height 7
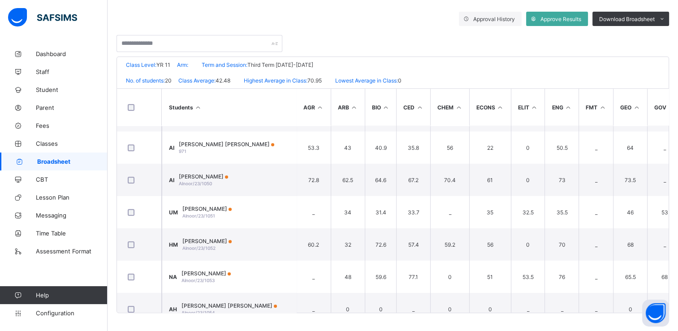
scroll to position [462, 0]
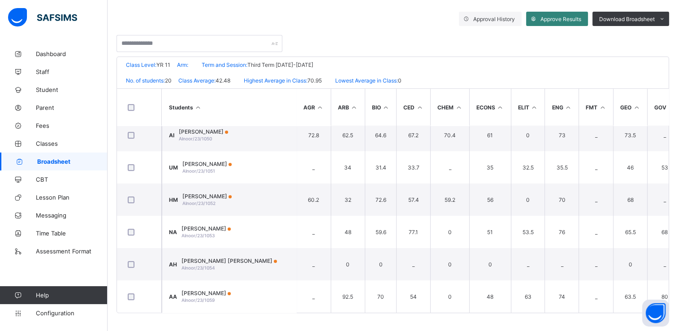
click at [581, 18] on span "Approve Results" at bounding box center [561, 19] width 41 height 7
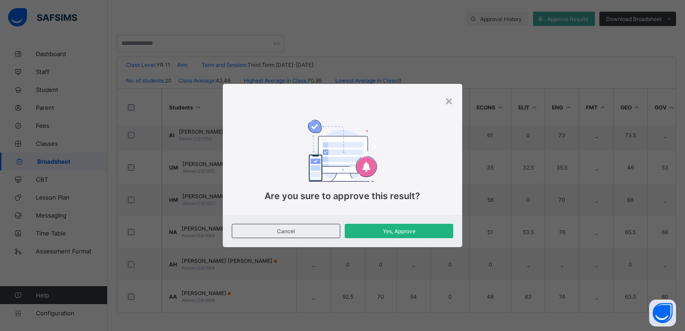
click at [382, 231] on span "Yes, Approve" at bounding box center [398, 231] width 95 height 7
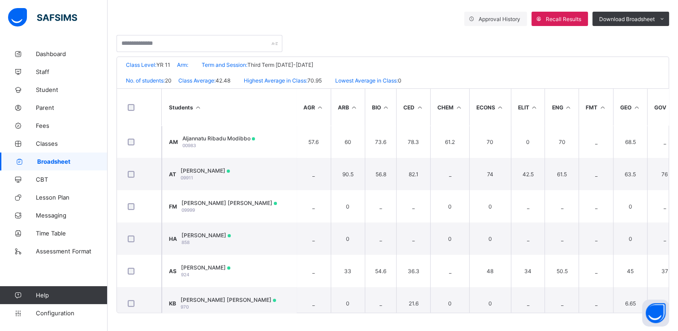
scroll to position [226, 0]
click at [52, 108] on span "Parent" at bounding box center [72, 107] width 72 height 7
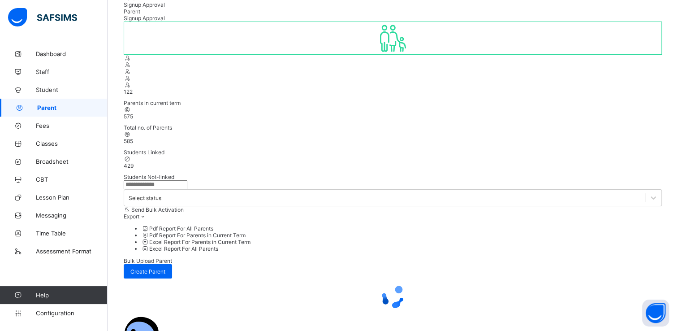
scroll to position [154, 0]
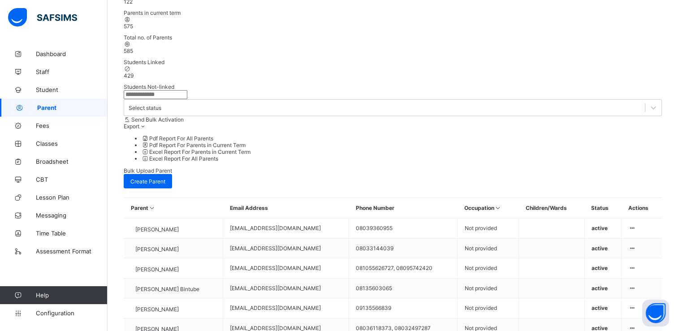
click at [166, 90] on input "text" at bounding box center [156, 94] width 64 height 9
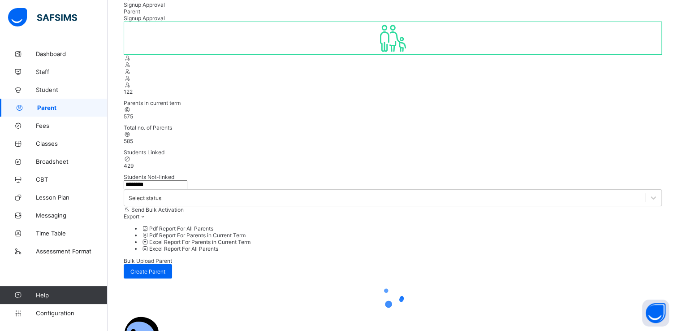
scroll to position [0, 0]
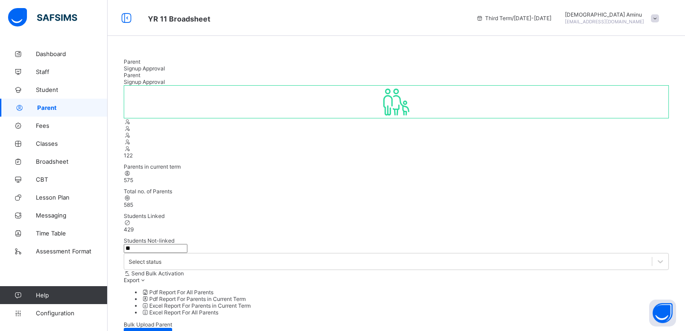
type input "*"
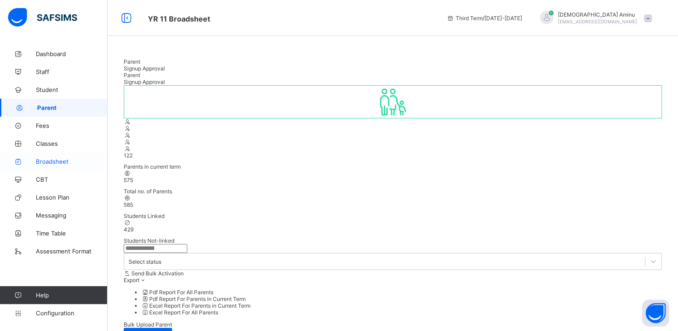
click at [59, 159] on span "Broadsheet" at bounding box center [72, 161] width 72 height 7
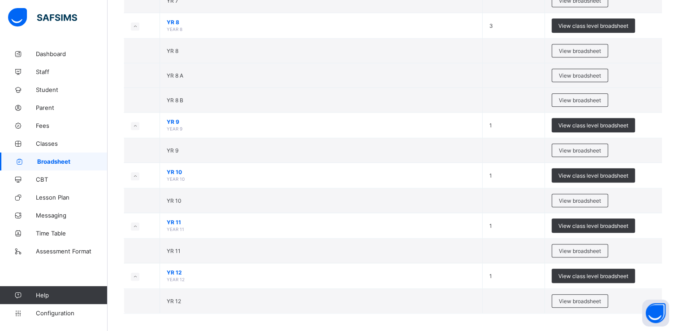
scroll to position [744, 0]
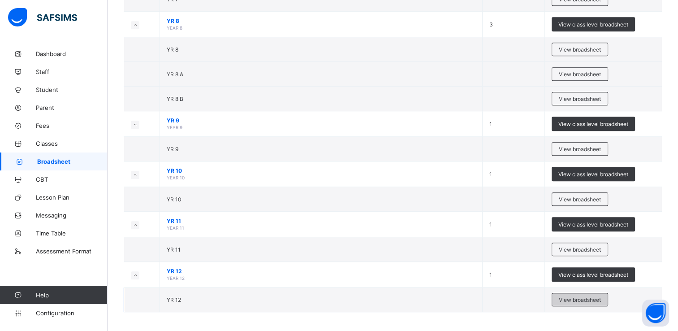
click at [572, 296] on span "View broadsheet" at bounding box center [580, 299] width 42 height 7
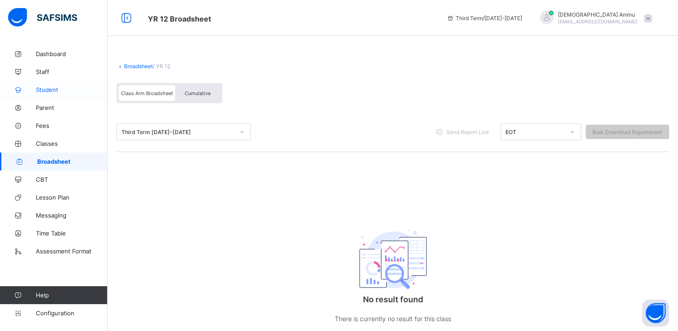
click at [54, 87] on span "Student" at bounding box center [72, 89] width 72 height 7
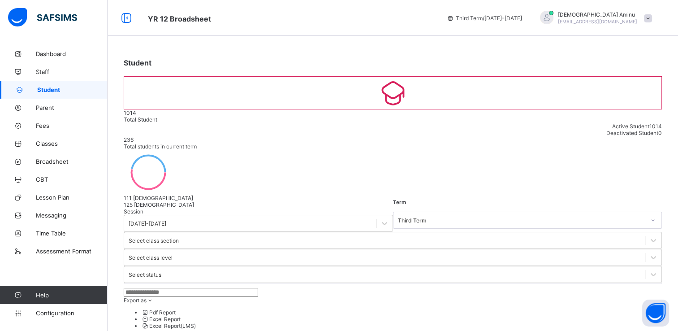
click at [160, 288] on input "text" at bounding box center [191, 292] width 135 height 9
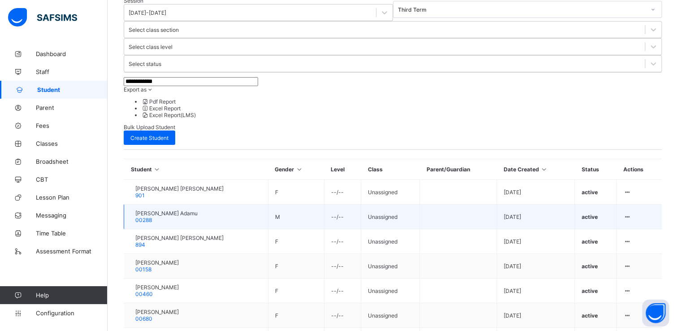
scroll to position [210, 0]
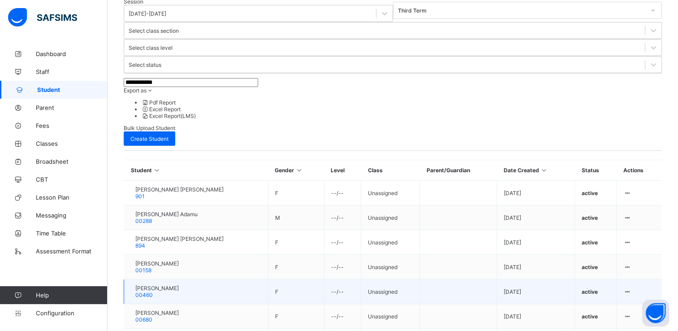
type input "**********"
click at [179, 285] on span "Fatima Idris Sani" at bounding box center [156, 288] width 43 height 7
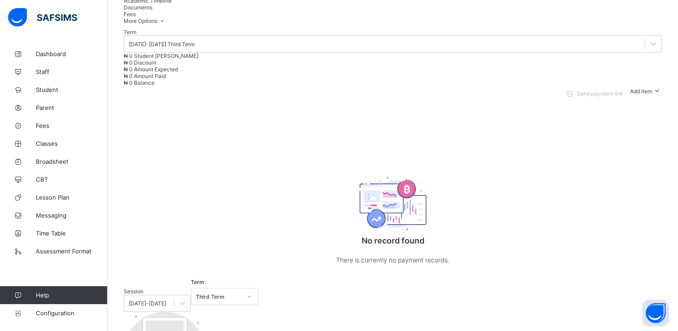
scroll to position [319, 0]
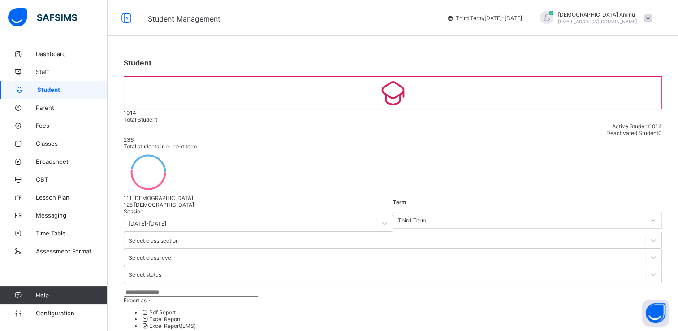
click at [162, 288] on input "text" at bounding box center [191, 292] width 135 height 9
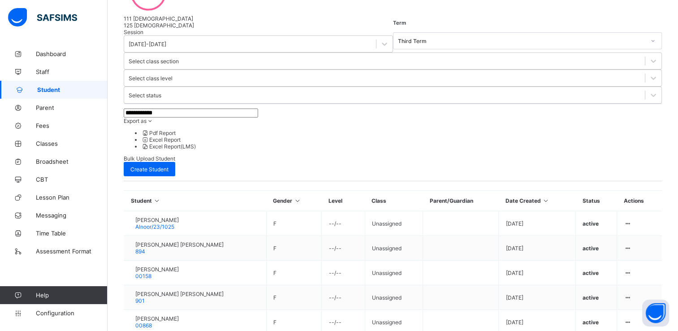
scroll to position [221, 0]
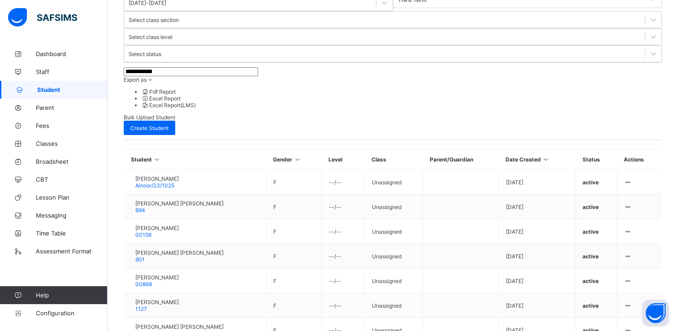
type input "**********"
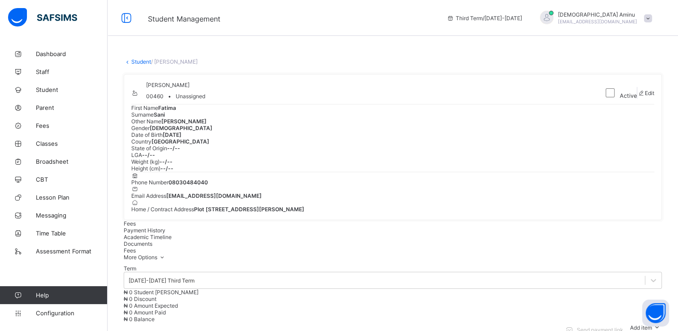
click at [172, 240] on span "Academic Timeline" at bounding box center [148, 237] width 48 height 7
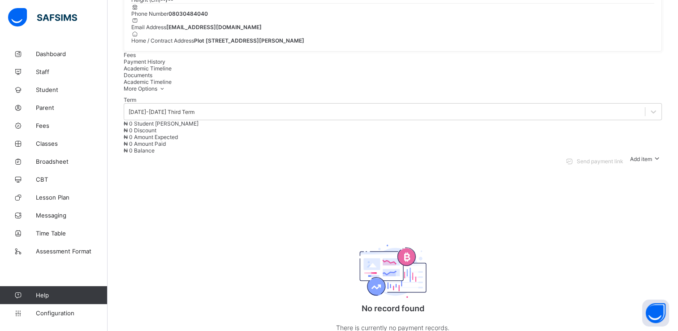
scroll to position [183, 0]
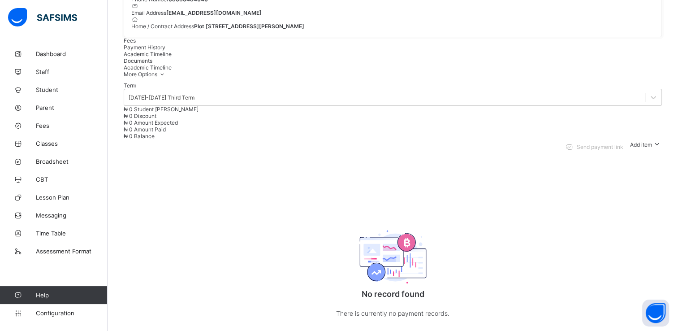
click at [172, 57] on span "Academic Timeline" at bounding box center [148, 54] width 48 height 7
click at [152, 64] on span "Documents" at bounding box center [138, 60] width 29 height 7
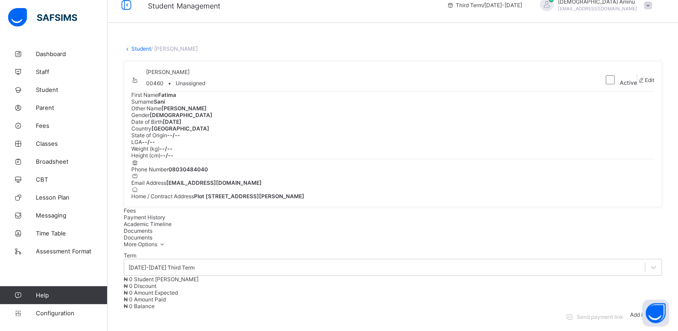
scroll to position [0, 0]
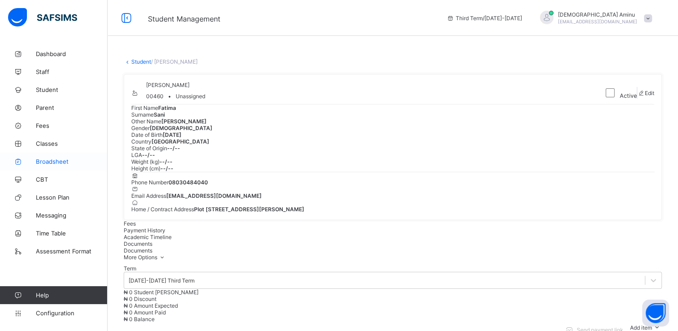
click at [54, 159] on span "Broadsheet" at bounding box center [72, 161] width 72 height 7
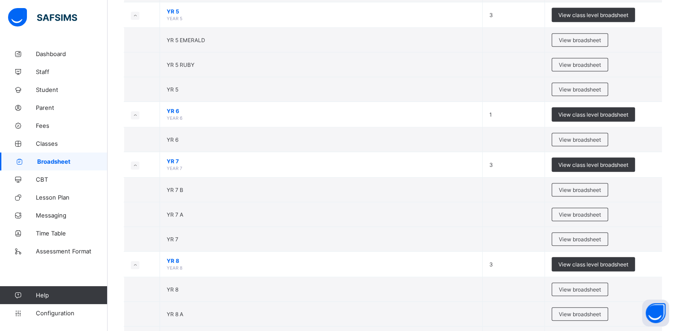
scroll to position [744, 0]
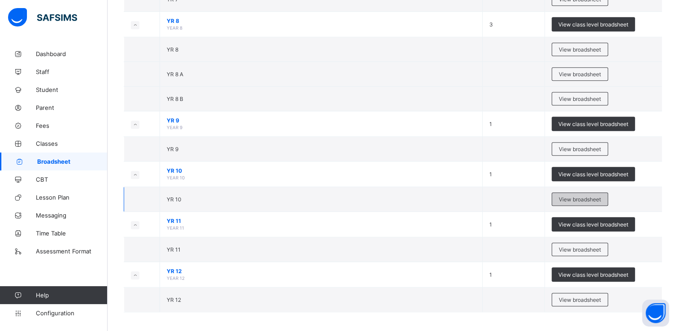
click at [581, 196] on span "View broadsheet" at bounding box center [580, 199] width 42 height 7
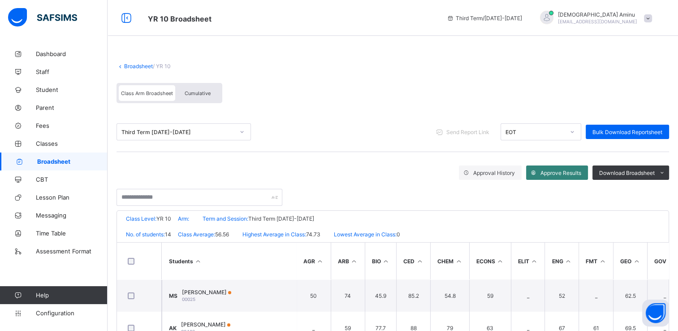
click at [562, 168] on div "Approve Results" at bounding box center [557, 172] width 62 height 14
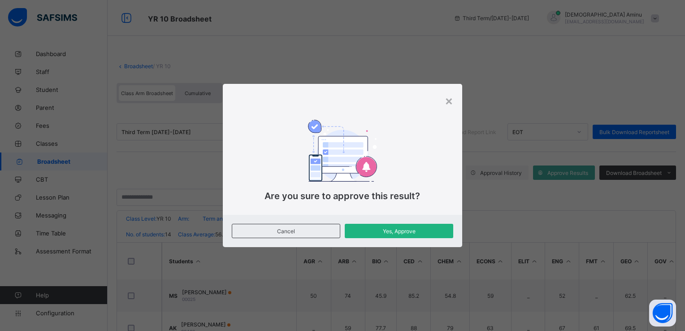
click at [384, 229] on span "Yes, Approve" at bounding box center [398, 231] width 95 height 7
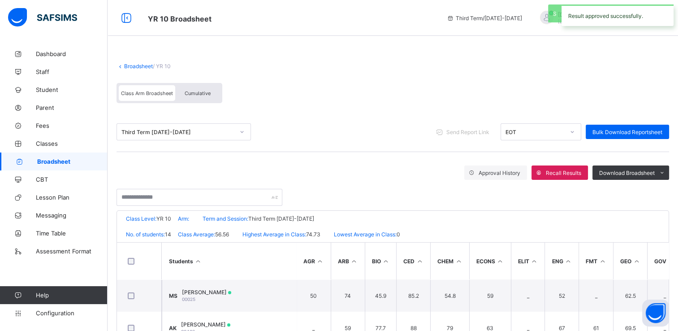
click at [48, 158] on span "Broadsheet" at bounding box center [72, 161] width 70 height 7
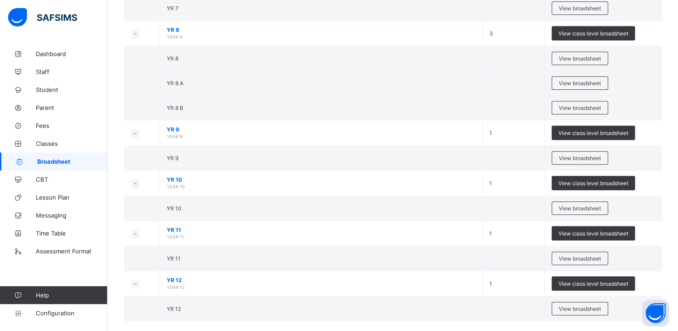
scroll to position [735, 0]
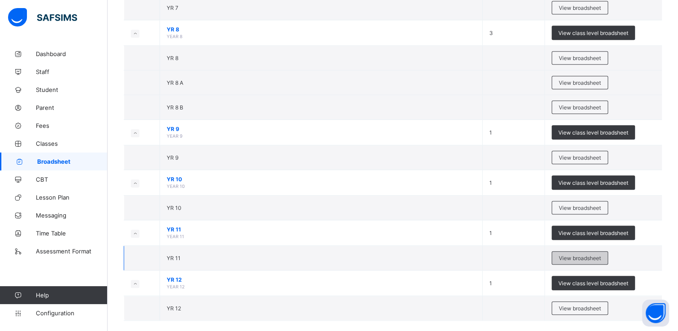
click at [588, 255] on span "View broadsheet" at bounding box center [580, 258] width 42 height 7
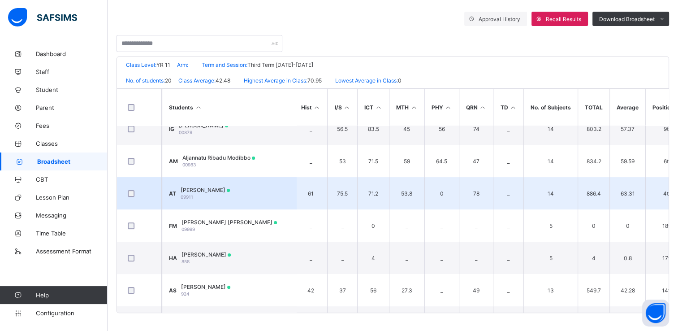
scroll to position [207, 432]
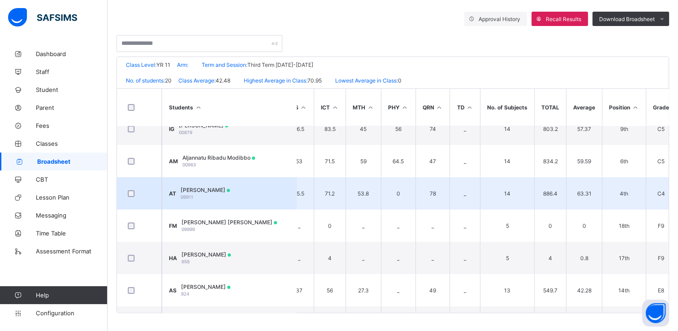
click at [230, 191] on span "[PERSON_NAME]" at bounding box center [205, 190] width 49 height 7
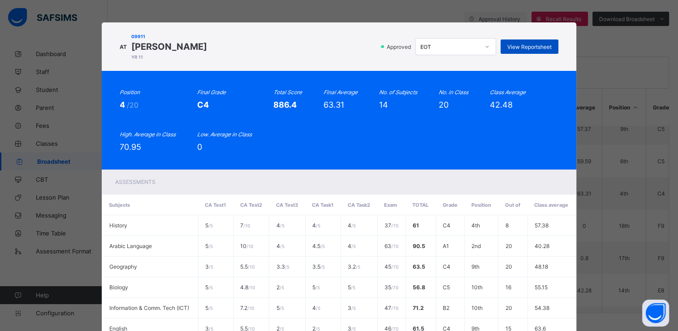
click at [544, 46] on span "View Reportsheet" at bounding box center [530, 46] width 44 height 7
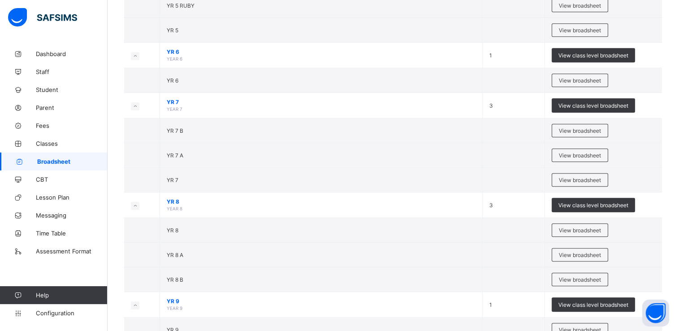
scroll to position [579, 0]
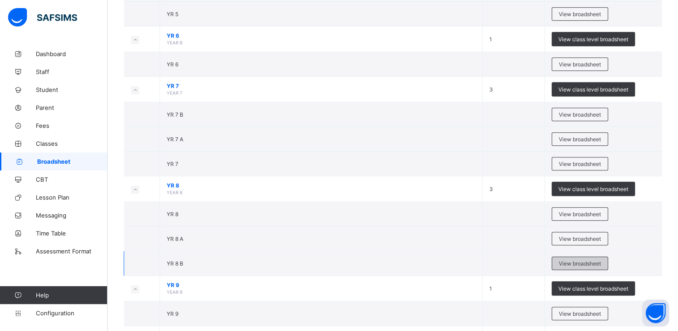
click at [593, 260] on span "View broadsheet" at bounding box center [580, 263] width 42 height 7
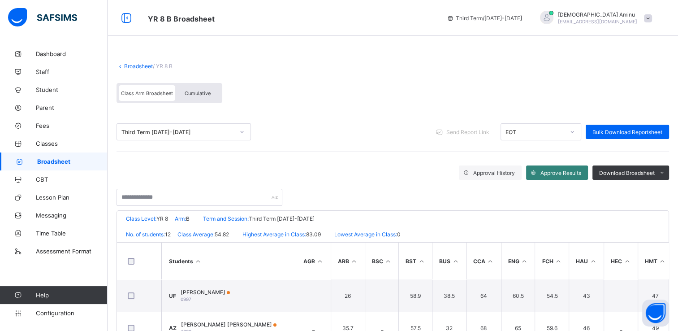
click at [571, 171] on span "Approve Results" at bounding box center [561, 172] width 41 height 7
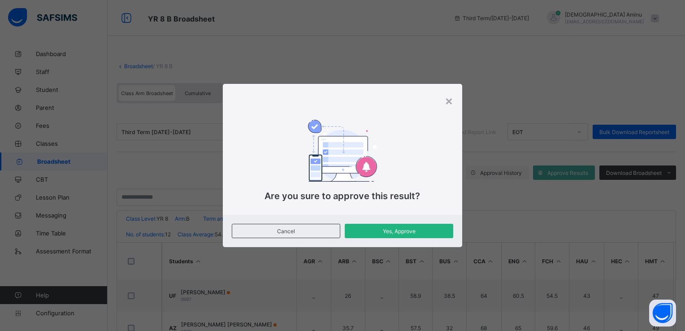
click at [400, 231] on span "Yes, Approve" at bounding box center [398, 231] width 95 height 7
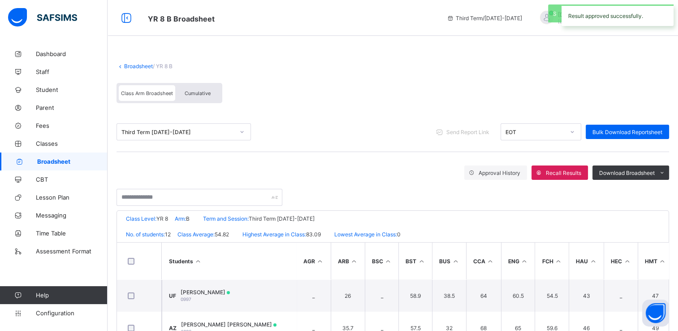
click at [62, 155] on link "Broadsheet" at bounding box center [54, 161] width 108 height 18
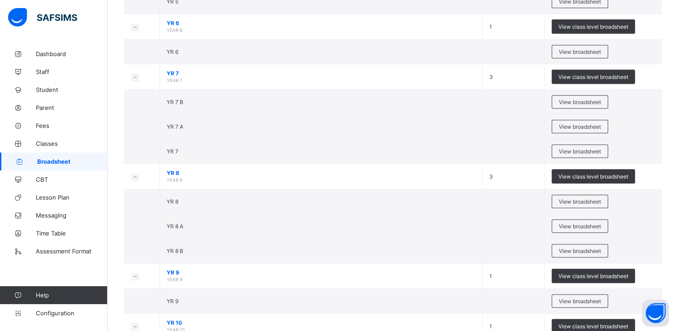
scroll to position [593, 0]
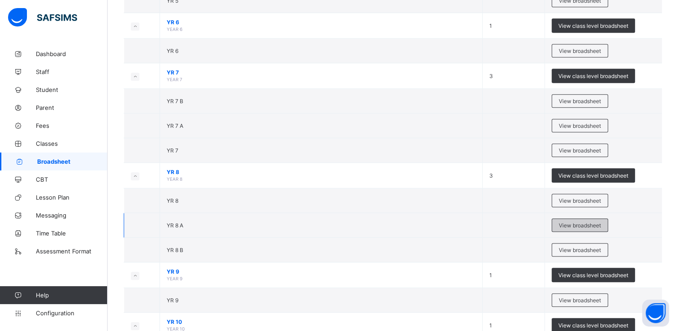
click at [591, 222] on span "View broadsheet" at bounding box center [580, 225] width 42 height 7
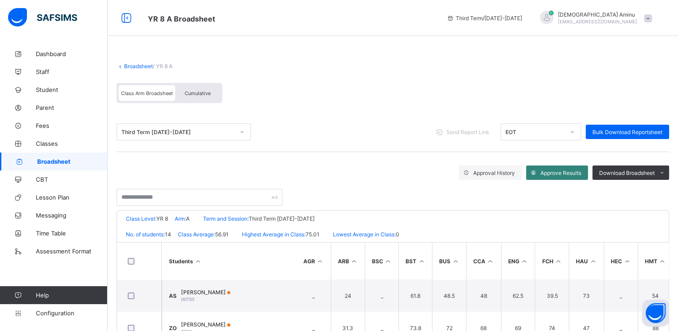
click at [557, 168] on div "Approve Results" at bounding box center [557, 172] width 62 height 14
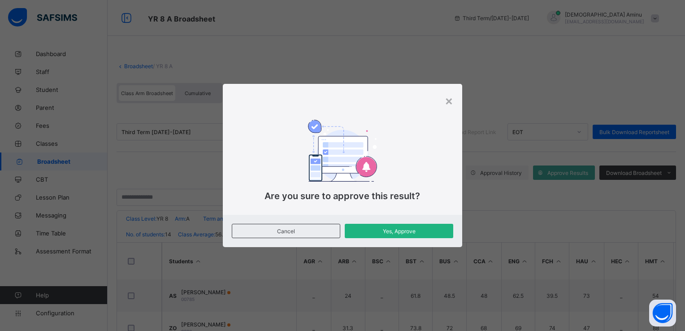
click at [398, 228] on span "Yes, Approve" at bounding box center [398, 231] width 95 height 7
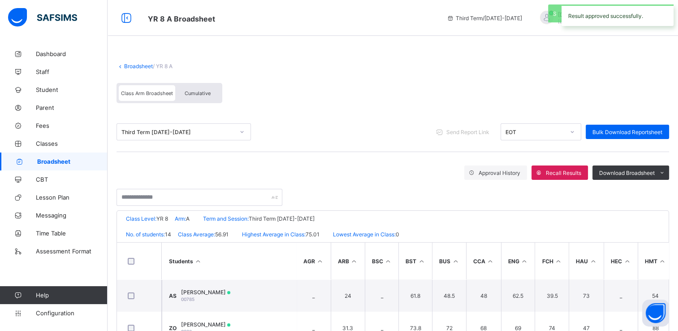
click at [64, 162] on span "Broadsheet" at bounding box center [72, 161] width 70 height 7
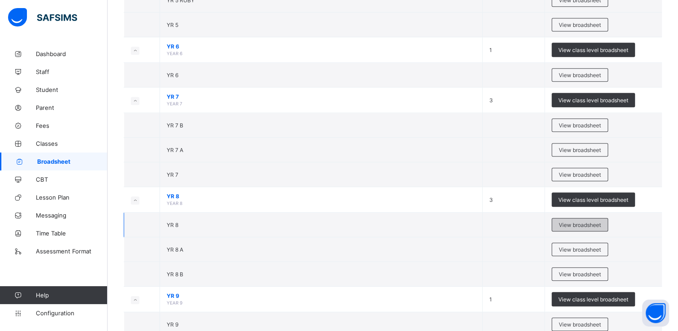
scroll to position [572, 0]
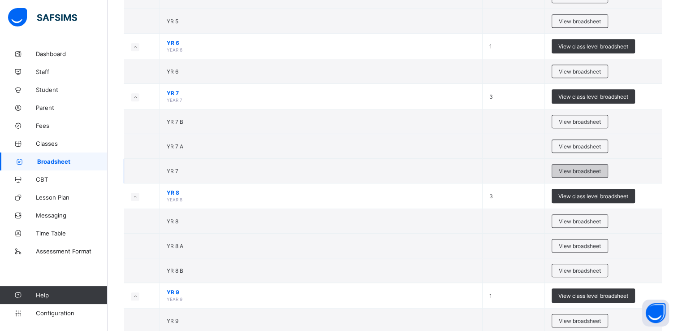
click at [590, 168] on span "View broadsheet" at bounding box center [580, 171] width 42 height 7
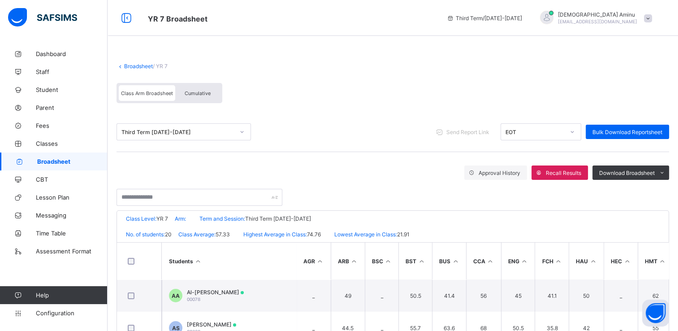
click at [44, 157] on link "Broadsheet" at bounding box center [54, 161] width 108 height 18
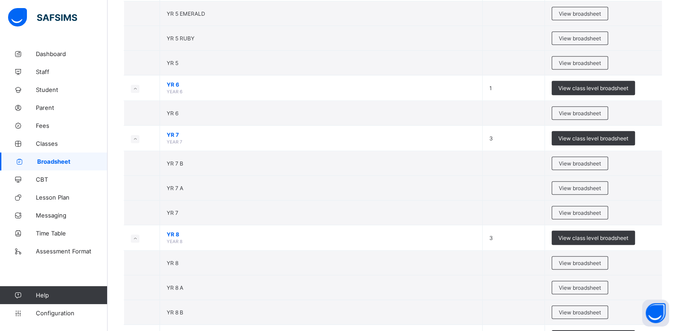
scroll to position [530, 0]
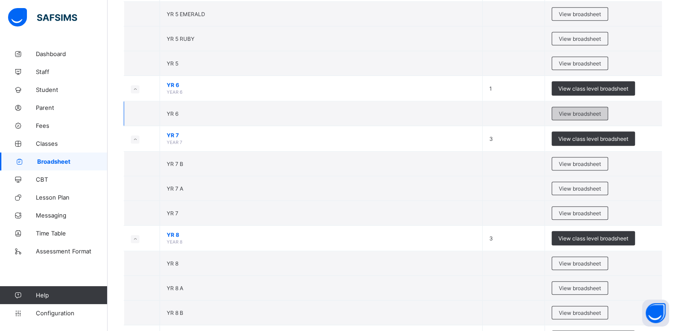
click at [587, 110] on span "View broadsheet" at bounding box center [580, 113] width 42 height 7
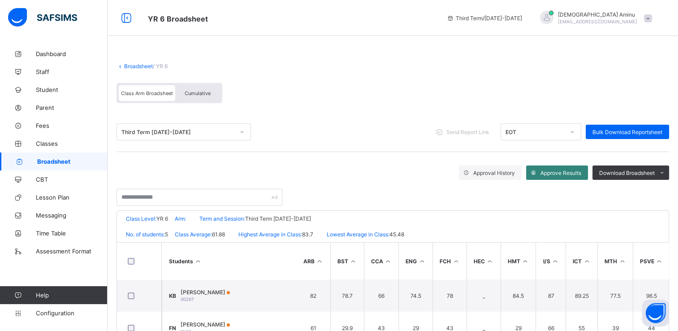
click at [558, 172] on span "Approve Results" at bounding box center [561, 172] width 41 height 7
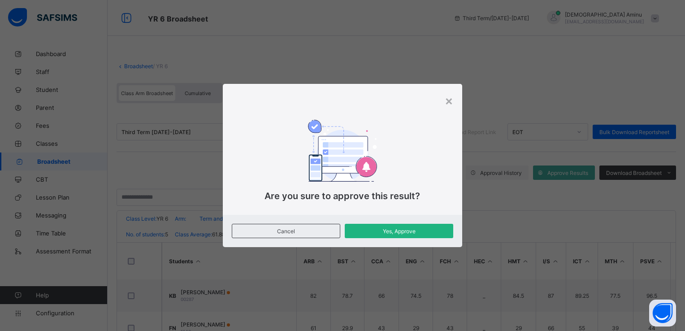
click at [420, 234] on div "Yes, Approve" at bounding box center [399, 231] width 108 height 14
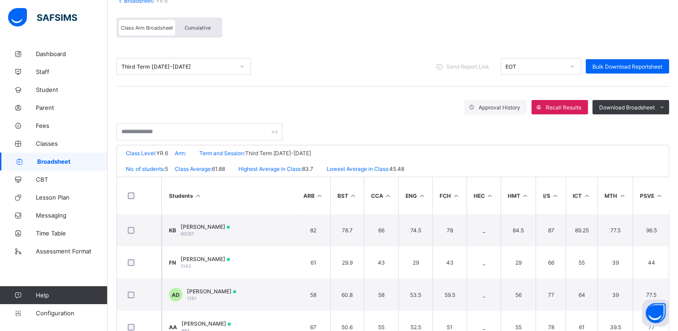
scroll to position [69, 0]
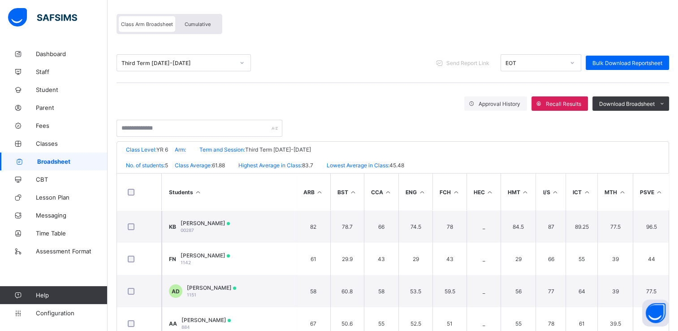
click at [74, 161] on span "Broadsheet" at bounding box center [72, 161] width 70 height 7
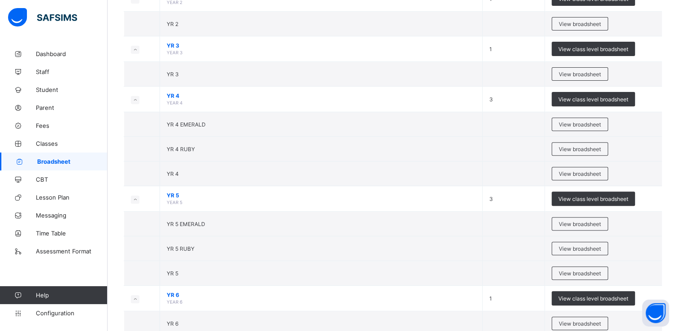
scroll to position [321, 0]
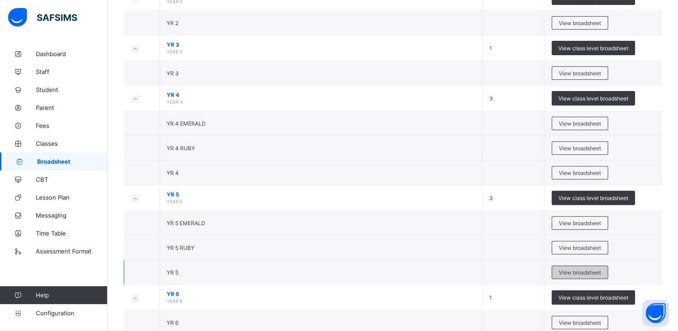
click at [572, 269] on span "View broadsheet" at bounding box center [580, 272] width 42 height 7
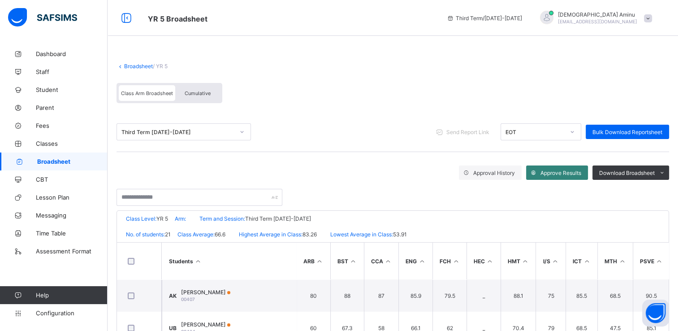
click at [568, 174] on span "Approve Results" at bounding box center [561, 172] width 41 height 7
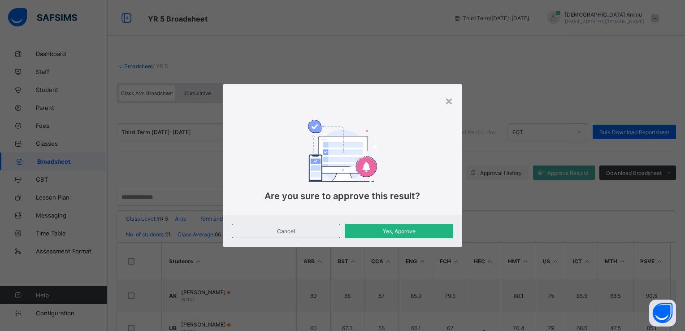
click at [420, 227] on div "Yes, Approve" at bounding box center [399, 231] width 108 height 14
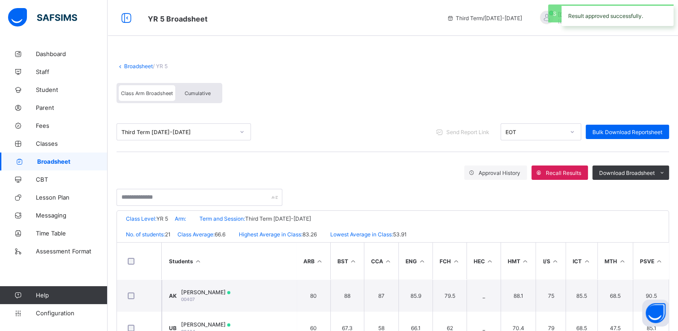
click at [81, 163] on span "Broadsheet" at bounding box center [72, 161] width 70 height 7
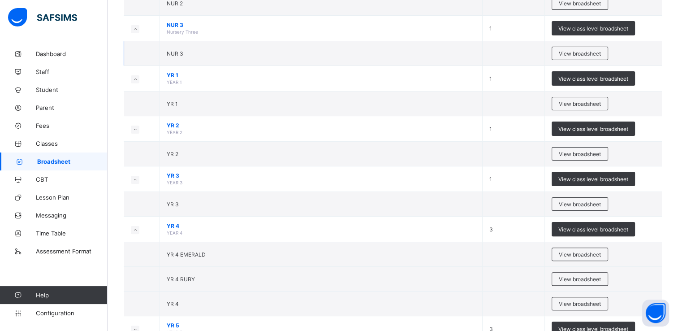
scroll to position [192, 0]
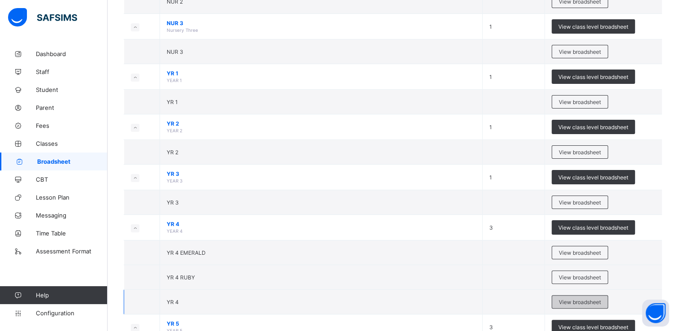
click at [577, 299] on span "View broadsheet" at bounding box center [580, 302] width 42 height 7
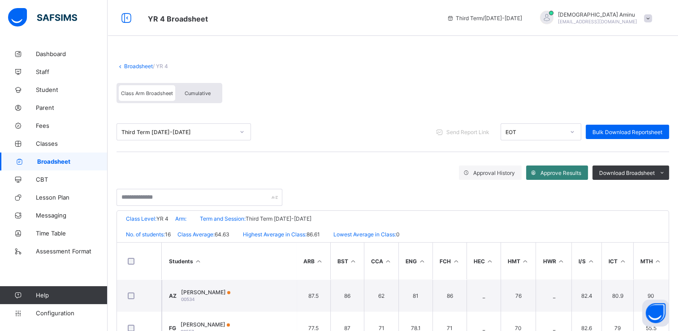
click at [557, 171] on span "Approve Results" at bounding box center [561, 172] width 41 height 7
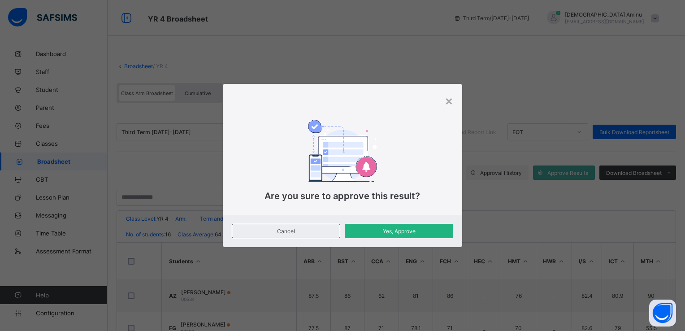
click at [391, 230] on span "Yes, Approve" at bounding box center [398, 231] width 95 height 7
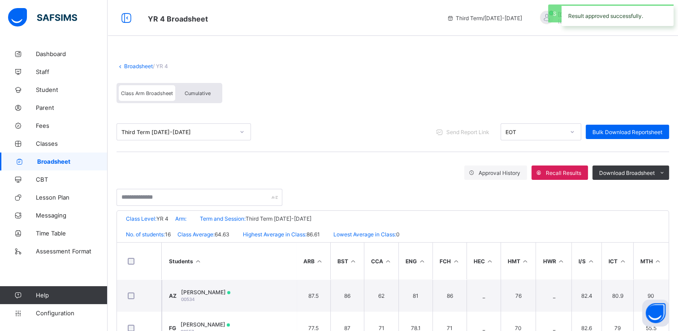
click at [52, 161] on span "Broadsheet" at bounding box center [72, 161] width 70 height 7
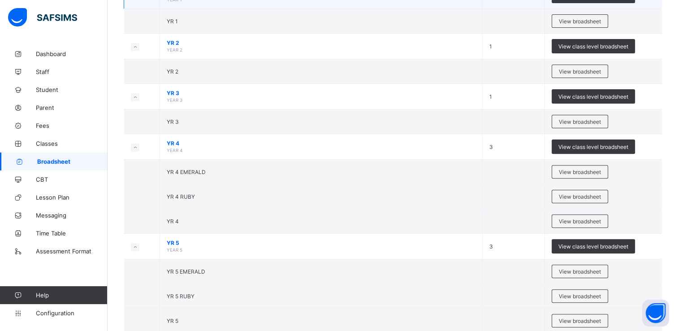
scroll to position [263, 0]
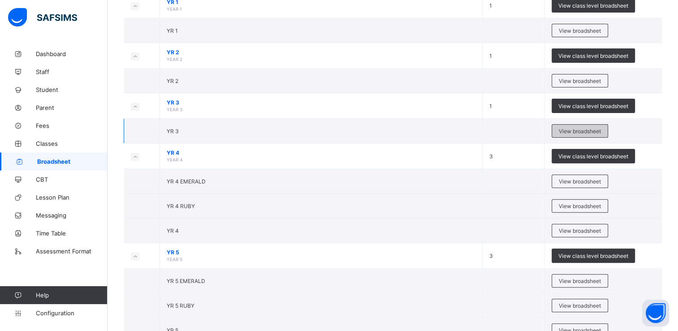
click at [584, 129] on span "View broadsheet" at bounding box center [580, 131] width 42 height 7
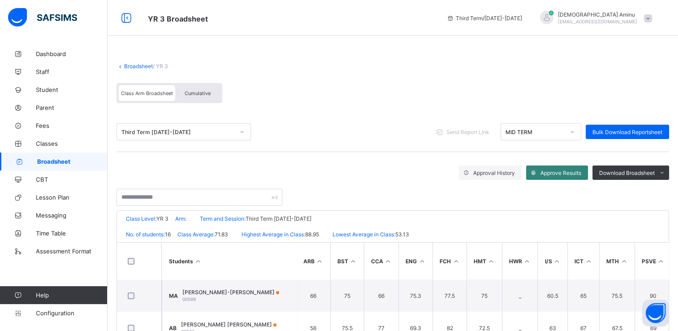
click at [551, 169] on span "Approve Results" at bounding box center [561, 172] width 41 height 7
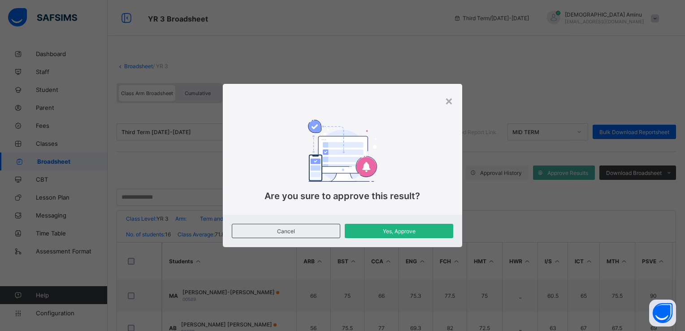
click at [419, 230] on span "Yes, Approve" at bounding box center [398, 231] width 95 height 7
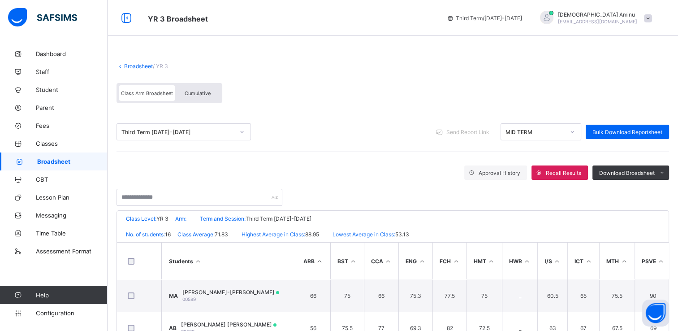
click at [63, 161] on span "Broadsheet" at bounding box center [72, 161] width 70 height 7
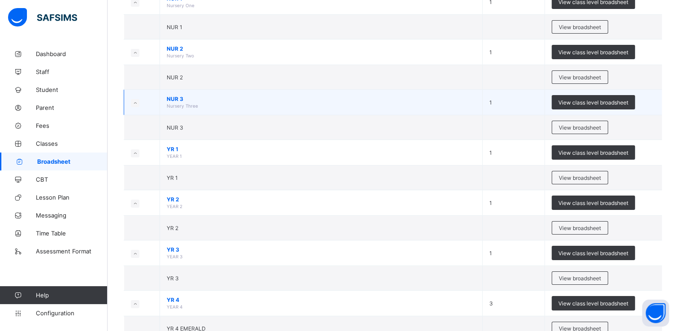
scroll to position [118, 0]
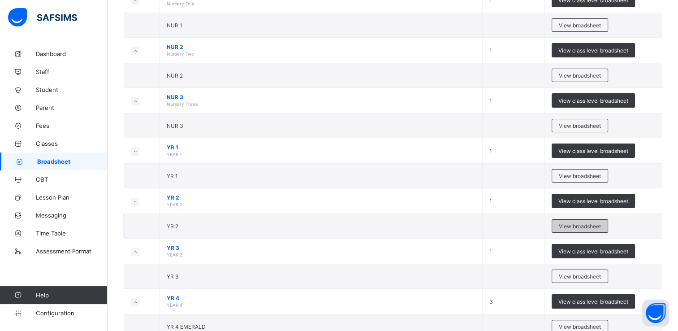
click at [578, 223] on span "View broadsheet" at bounding box center [580, 226] width 42 height 7
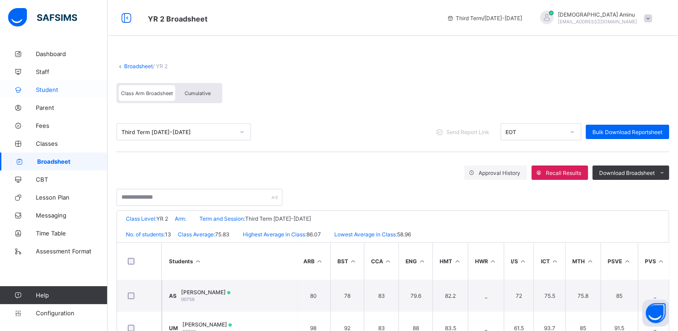
click at [48, 90] on span "Student" at bounding box center [72, 89] width 72 height 7
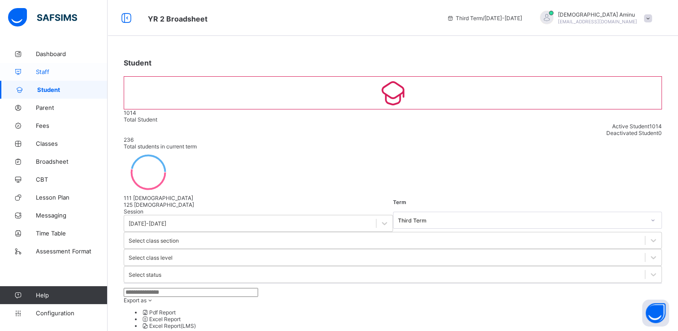
click at [47, 71] on span "Staff" at bounding box center [72, 71] width 72 height 7
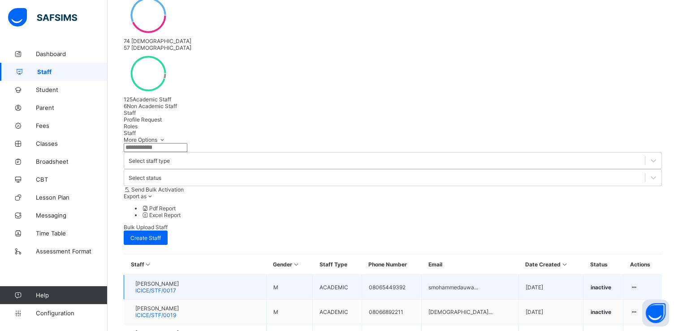
scroll to position [144, 0]
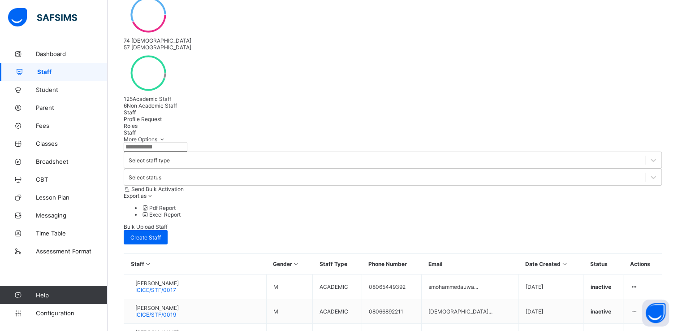
click at [168, 143] on input "text" at bounding box center [156, 147] width 64 height 9
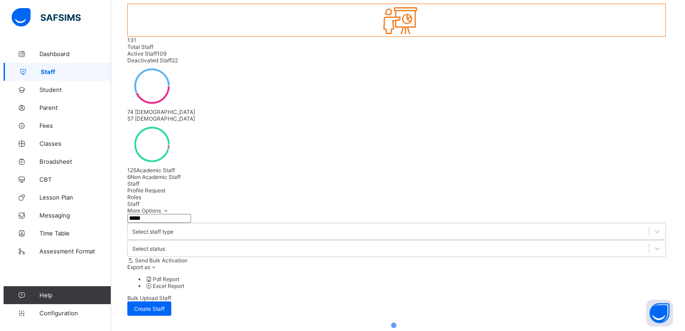
scroll to position [0, 0]
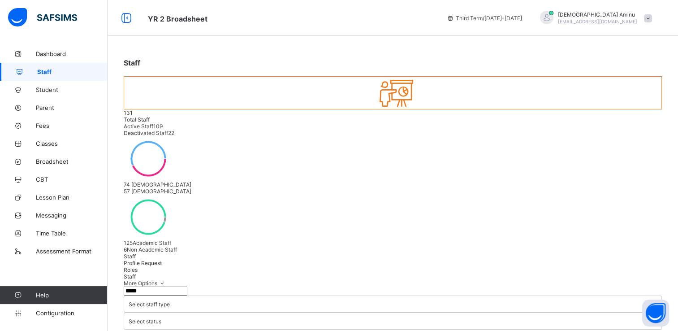
type input "*****"
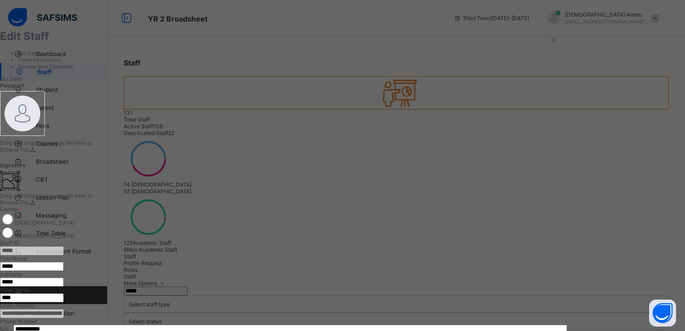
click at [121, 11] on div "**********" at bounding box center [342, 165] width 685 height 331
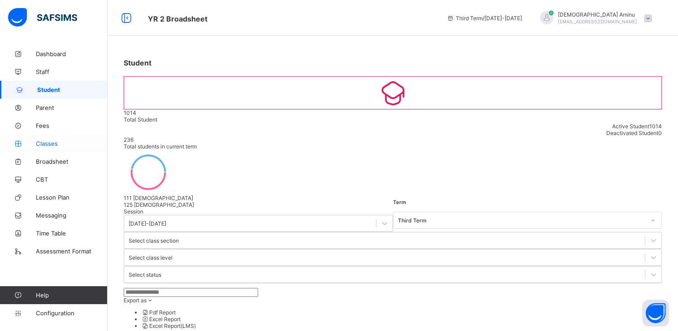
click at [54, 145] on span "Classes" at bounding box center [72, 143] width 72 height 7
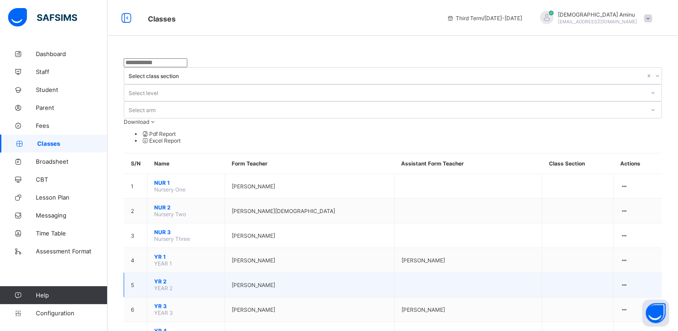
scroll to position [366, 0]
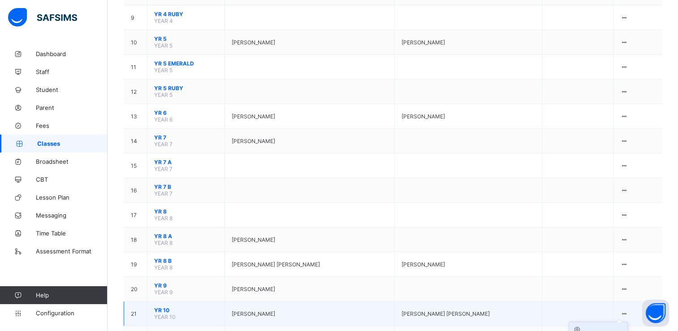
click at [596, 330] on div "View Class" at bounding box center [598, 336] width 51 height 7
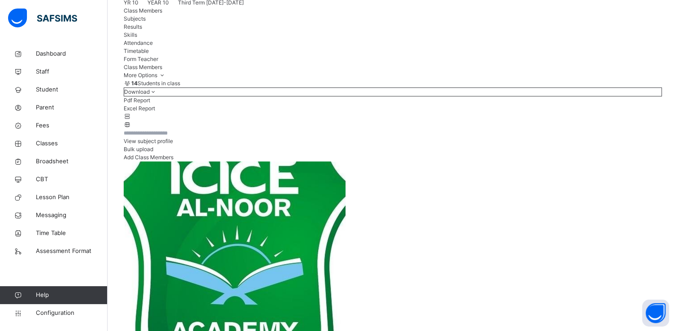
scroll to position [77, 0]
click at [146, 22] on span "Subjects" at bounding box center [135, 18] width 22 height 7
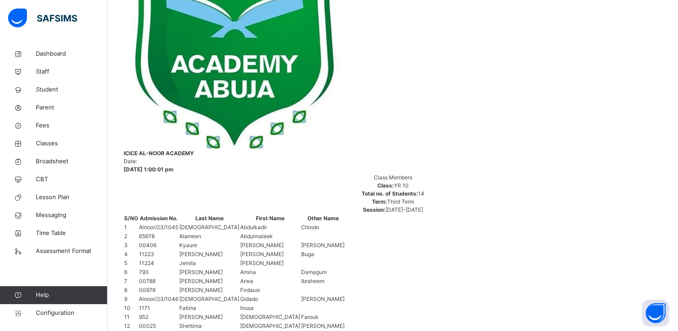
scroll to position [344, 0]
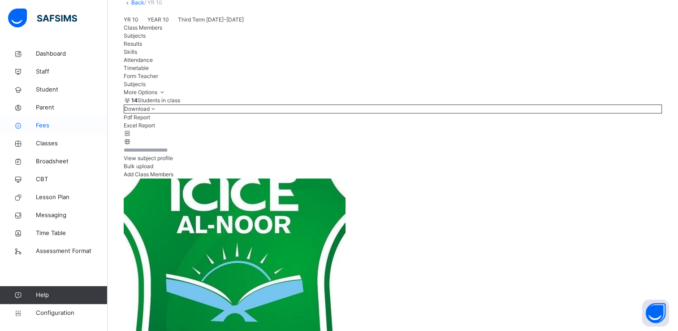
scroll to position [0, 0]
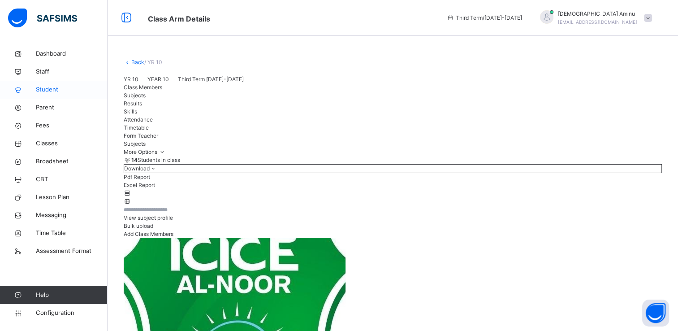
click at [52, 93] on span "Student" at bounding box center [72, 89] width 72 height 9
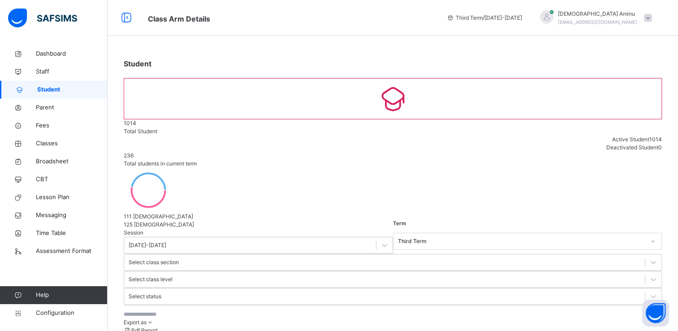
click at [153, 310] on input "text" at bounding box center [191, 314] width 135 height 8
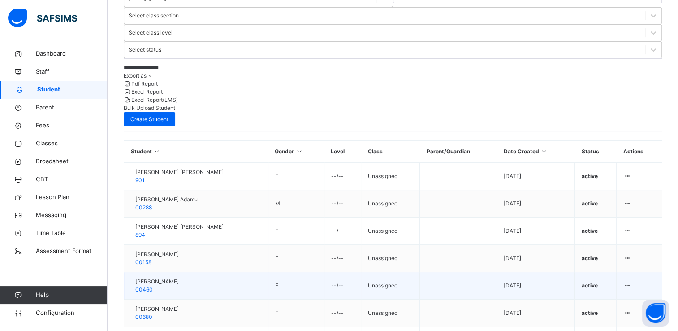
scroll to position [247, 0]
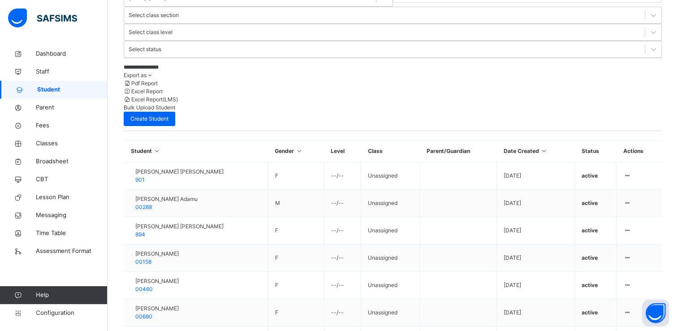
type input "**********"
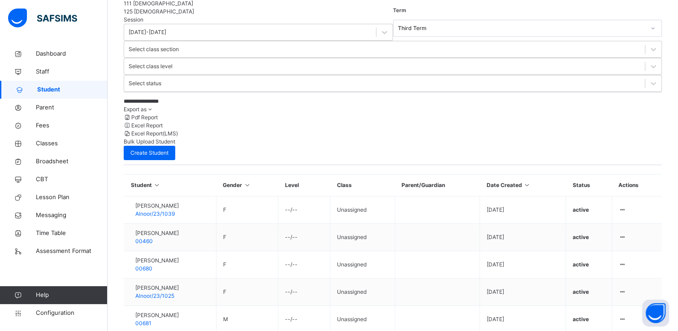
scroll to position [246, 0]
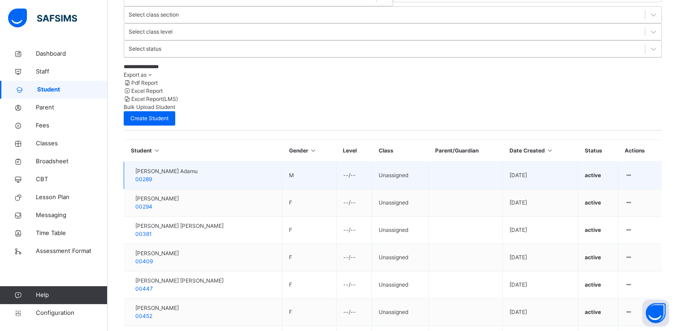
scroll to position [251, 0]
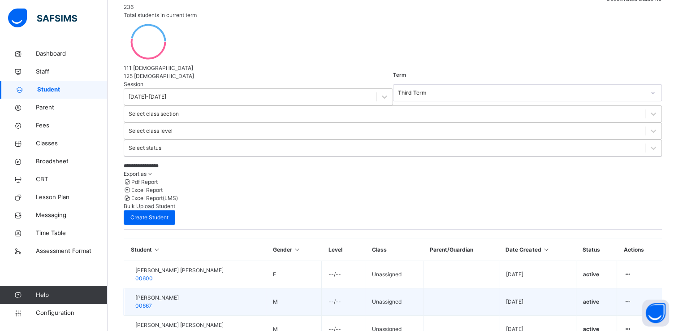
scroll to position [150, 0]
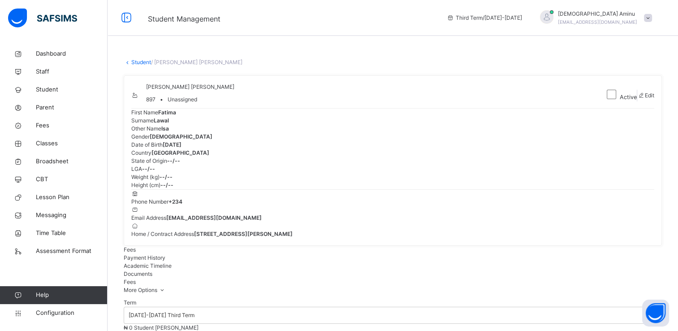
click at [172, 269] on span "Academic Timeline" at bounding box center [148, 265] width 48 height 7
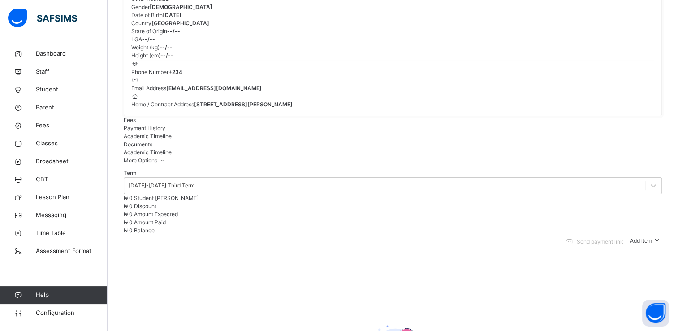
scroll to position [194, 0]
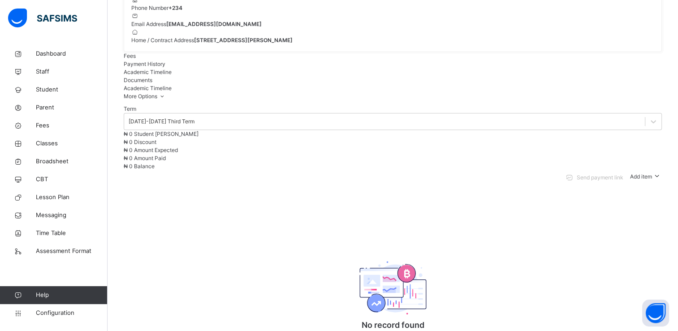
click at [152, 83] on span "Documents" at bounding box center [138, 80] width 29 height 7
click at [172, 75] on span "Academic Timeline" at bounding box center [148, 72] width 48 height 7
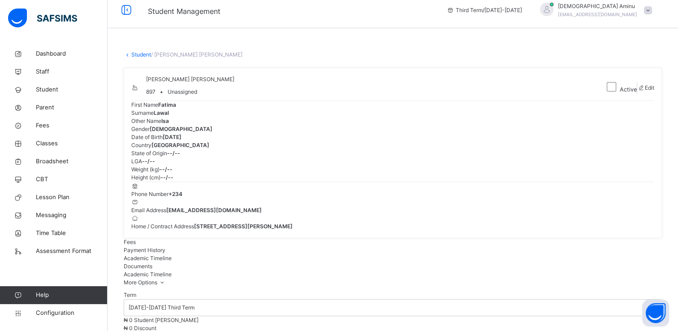
scroll to position [0, 0]
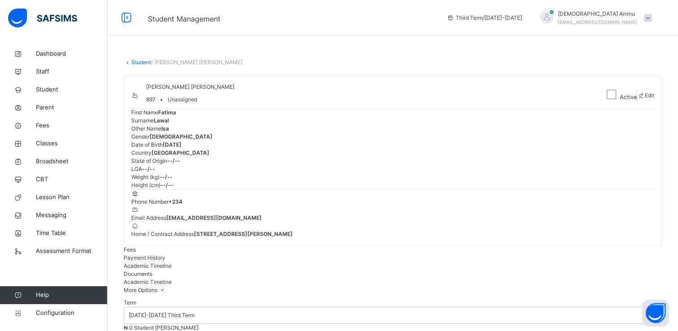
click at [142, 61] on link "Student" at bounding box center [141, 62] width 20 height 7
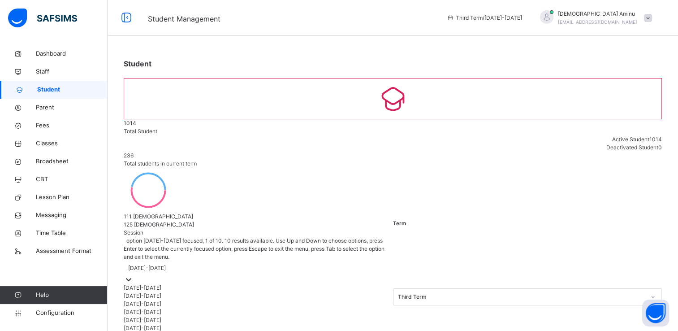
click at [133, 275] on icon at bounding box center [128, 279] width 9 height 9
click at [151, 300] on div "2022-2023" at bounding box center [258, 304] width 269 height 8
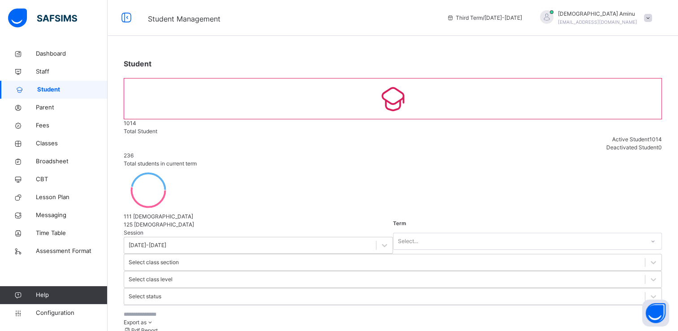
click at [212, 310] on input "text" at bounding box center [191, 314] width 135 height 8
click at [185, 310] on input "**********" at bounding box center [191, 314] width 135 height 8
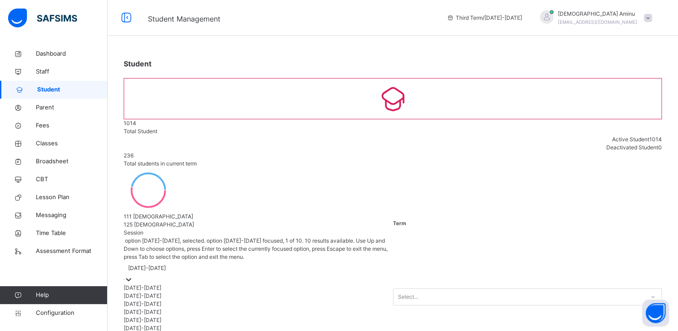
click at [133, 275] on icon at bounding box center [128, 279] width 9 height 9
click at [150, 300] on div "2022-2023" at bounding box center [258, 304] width 269 height 8
click at [133, 275] on icon at bounding box center [128, 279] width 9 height 9
click at [152, 284] on div "[DATE]-[DATE]" at bounding box center [258, 288] width 269 height 8
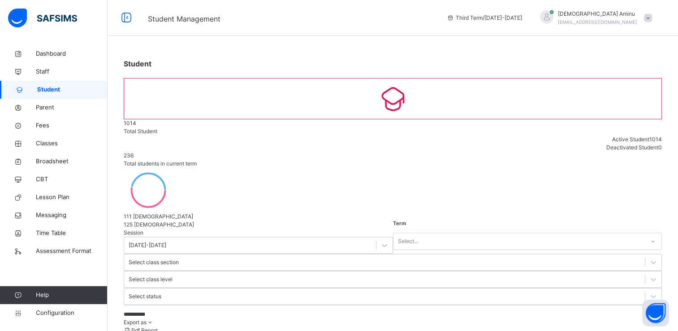
click at [209, 310] on input "**********" at bounding box center [191, 314] width 135 height 8
type input "*"
type input "******"
click at [50, 89] on span "Student" at bounding box center [72, 89] width 70 height 9
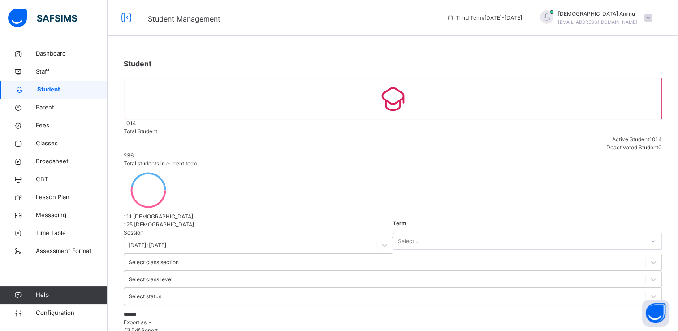
click at [50, 89] on span "Student" at bounding box center [72, 89] width 70 height 9
click at [169, 310] on input "******" at bounding box center [191, 314] width 135 height 8
click at [51, 91] on span "Student" at bounding box center [72, 89] width 70 height 9
click at [46, 141] on span "Classes" at bounding box center [72, 143] width 72 height 9
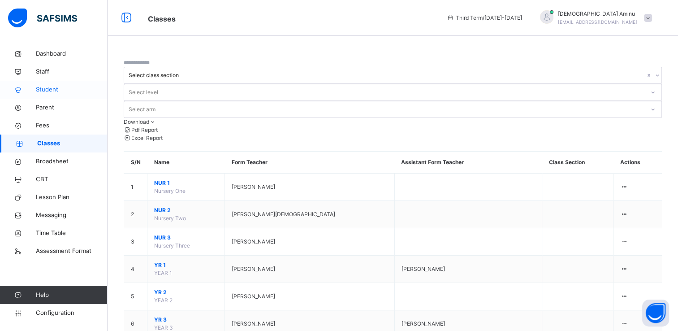
click at [45, 88] on span "Student" at bounding box center [72, 89] width 72 height 9
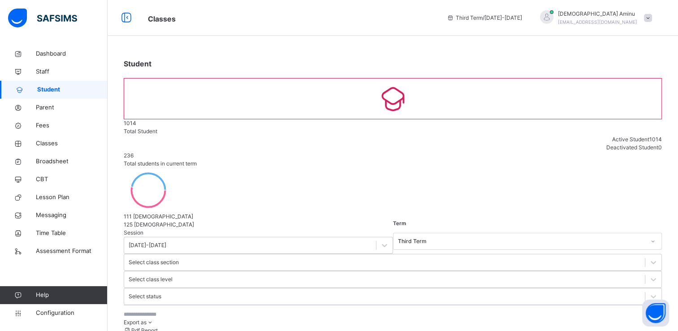
click at [177, 310] on input "text" at bounding box center [191, 314] width 135 height 8
type input "****"
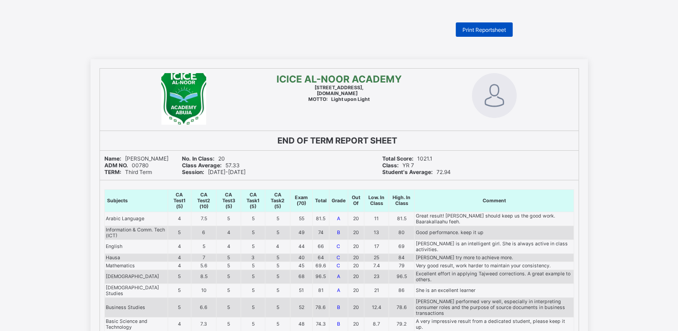
click at [475, 30] on span "Print Reportsheet" at bounding box center [484, 29] width 43 height 7
